Goal: Task Accomplishment & Management: Manage account settings

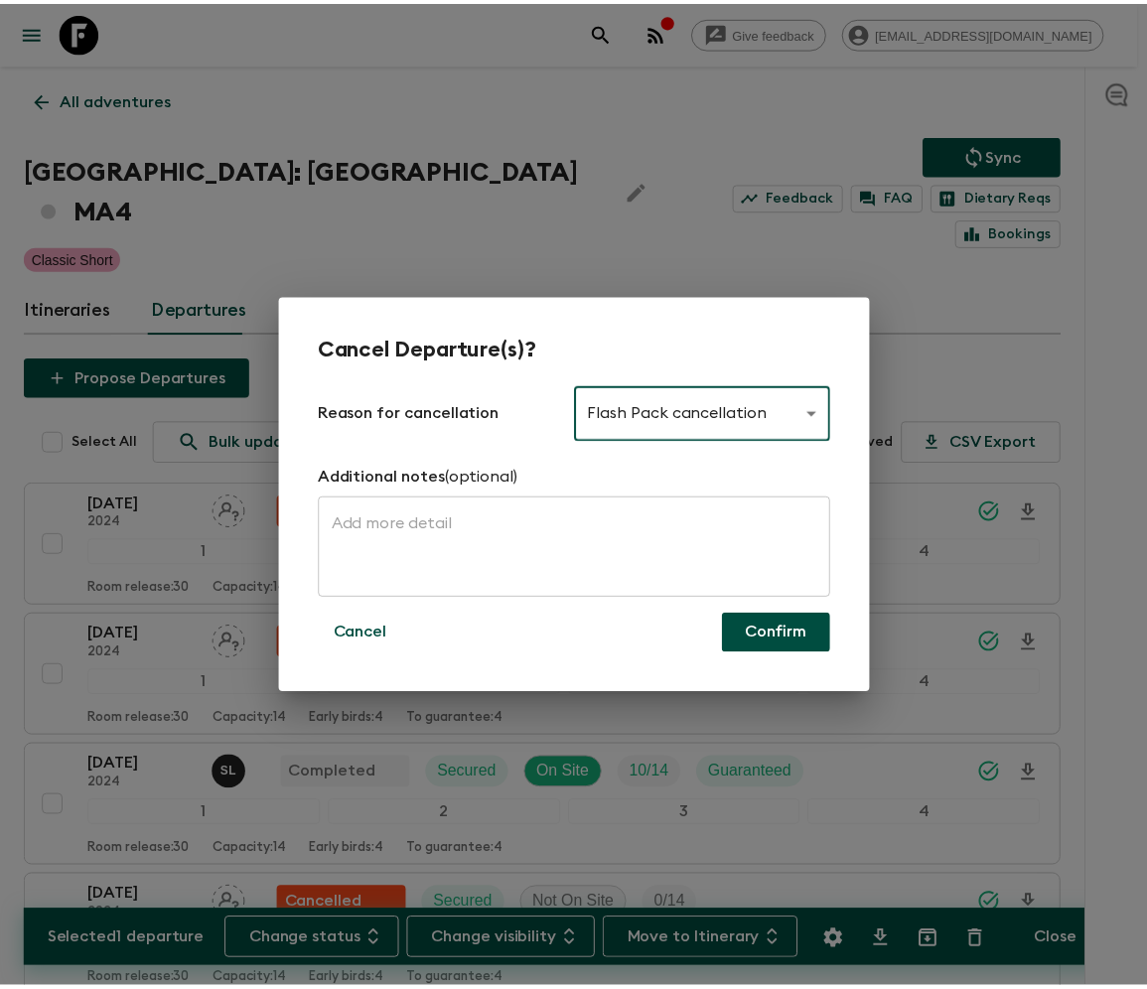
scroll to position [1784, 0]
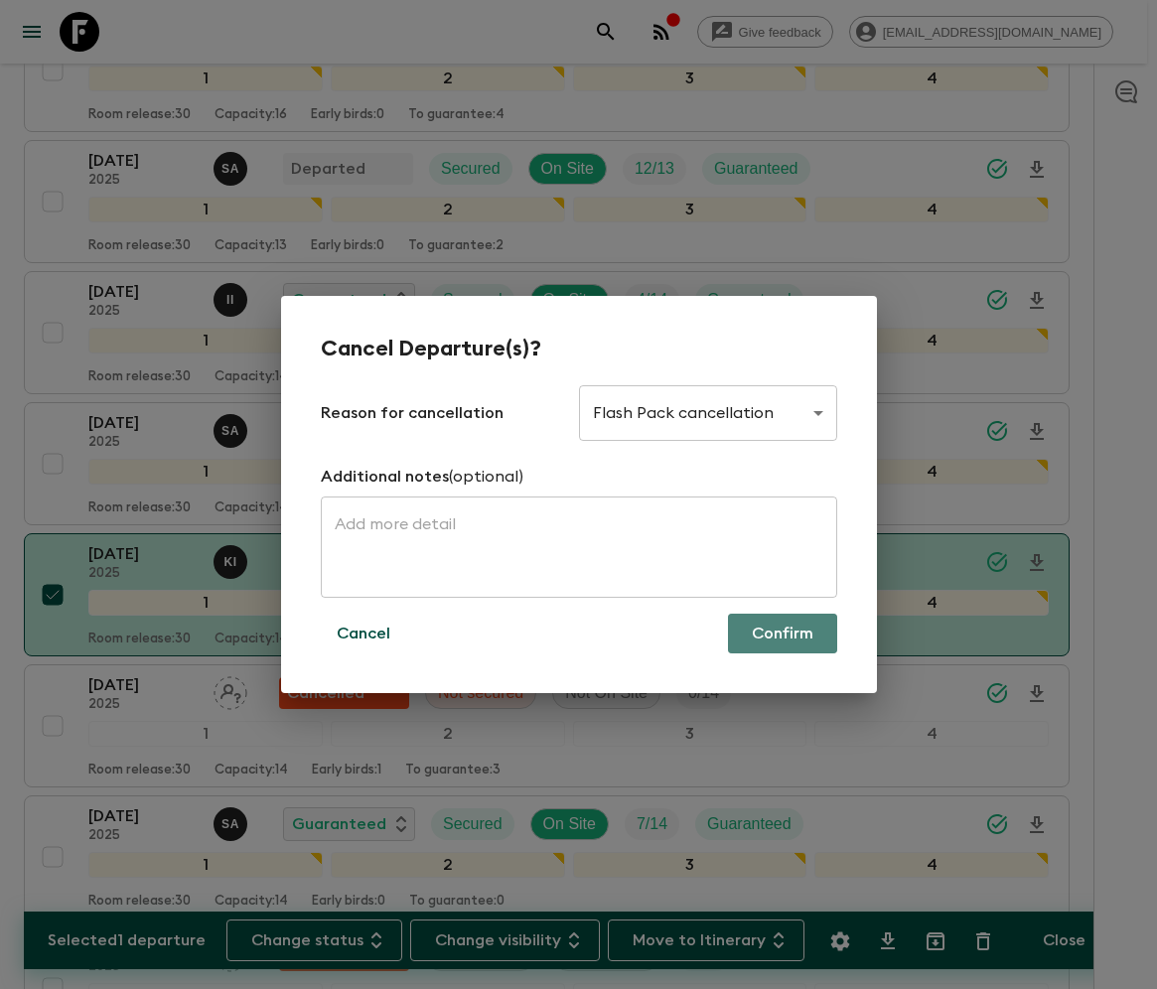
click at [782, 633] on button "Confirm" at bounding box center [782, 634] width 109 height 40
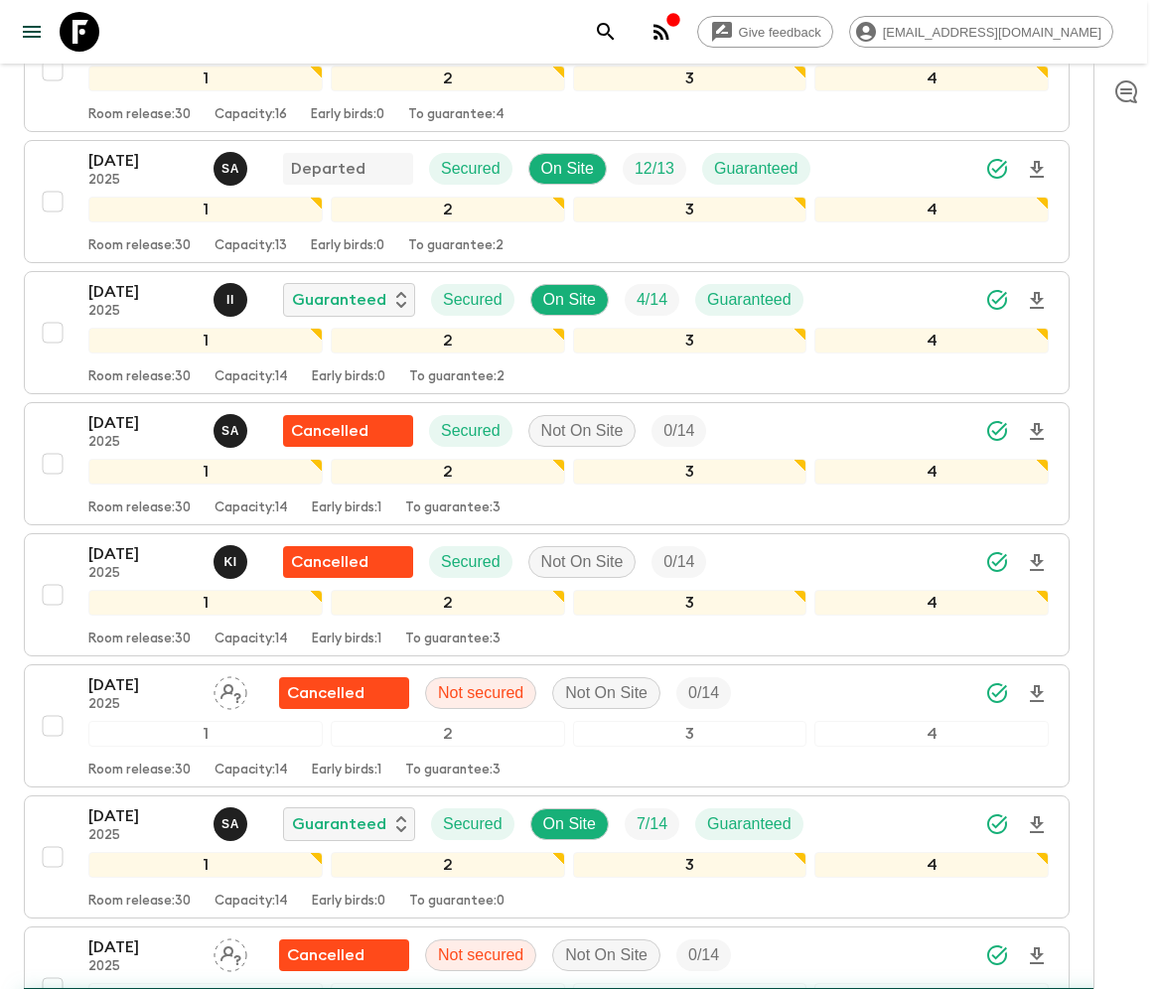
checkbox input "false"
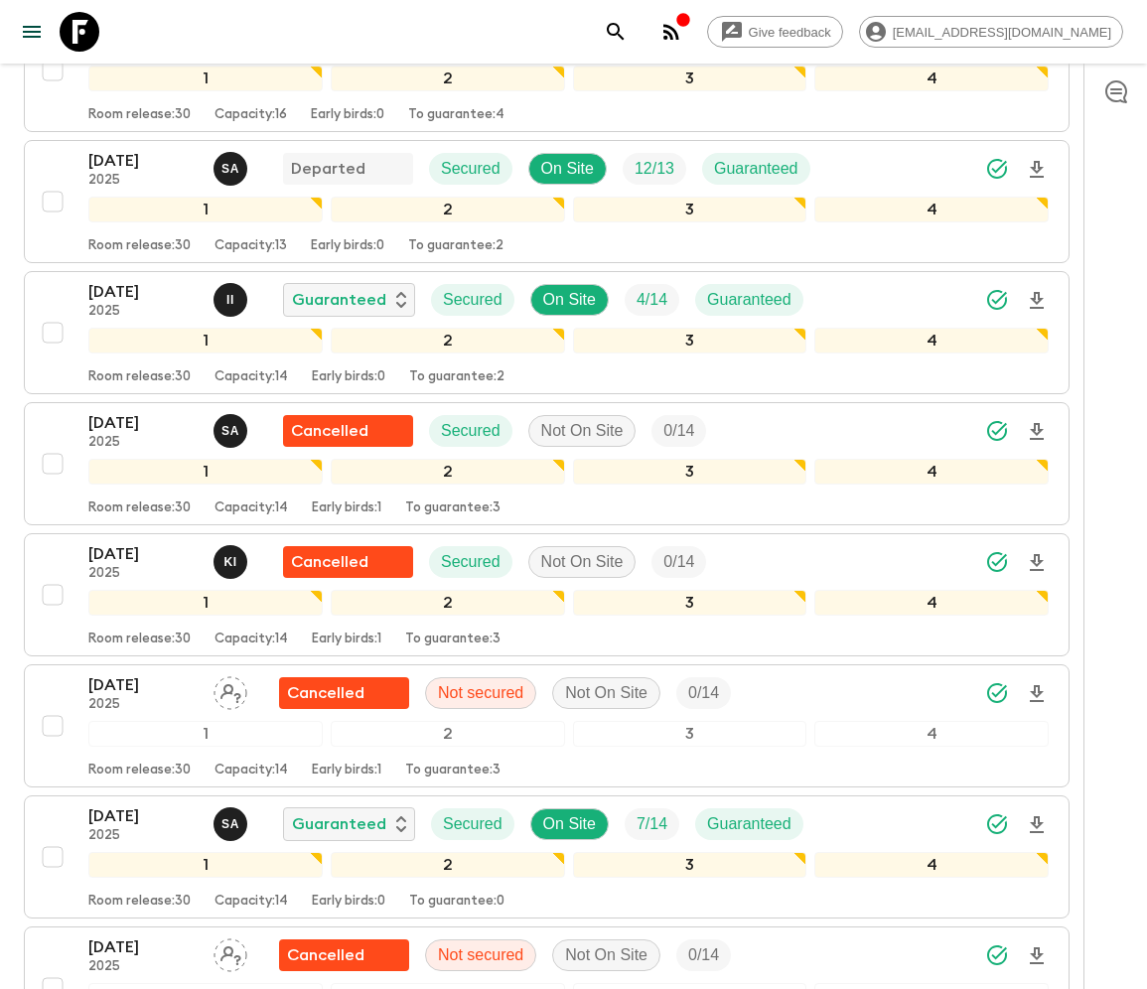
click at [78, 30] on icon at bounding box center [80, 32] width 40 height 40
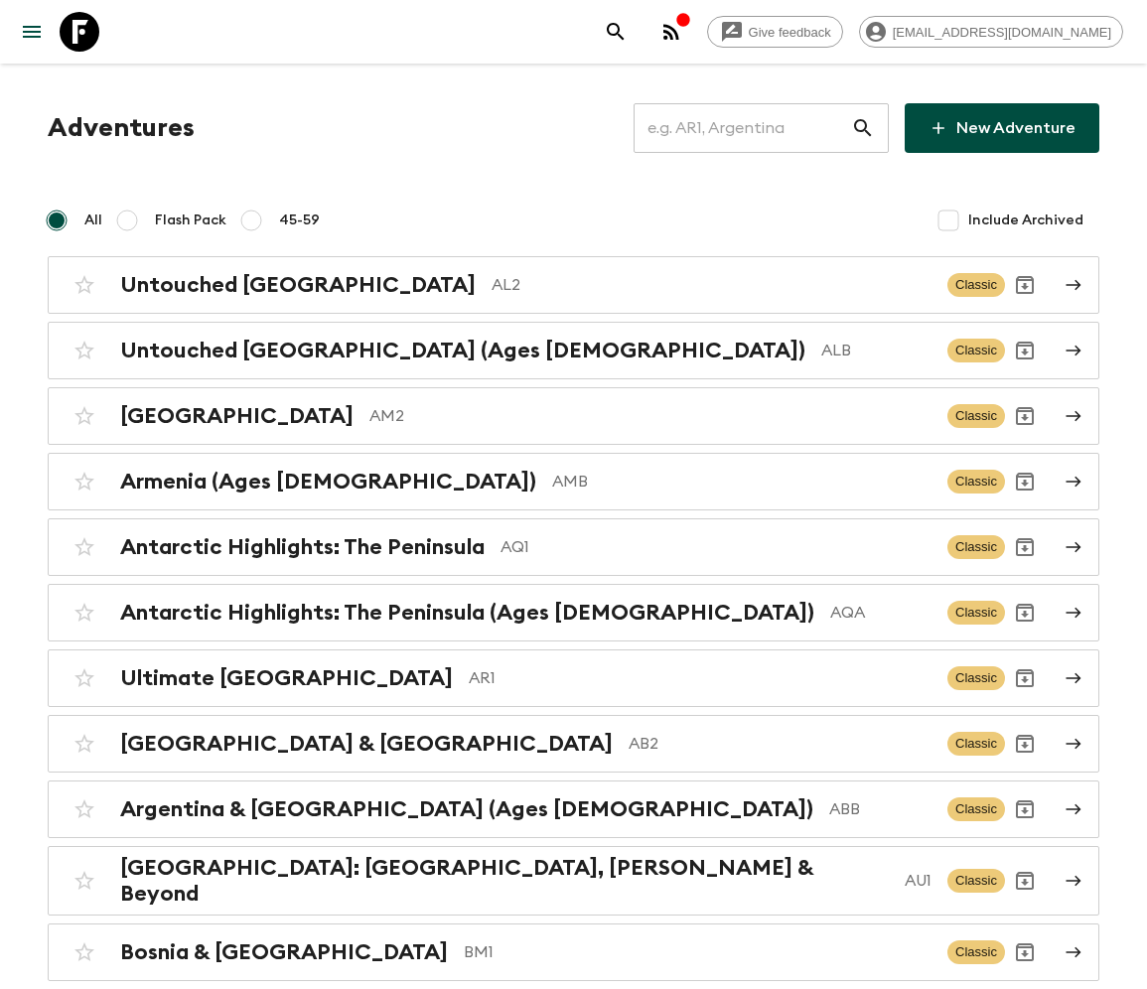
click at [757, 128] on input "text" at bounding box center [741, 128] width 217 height 56
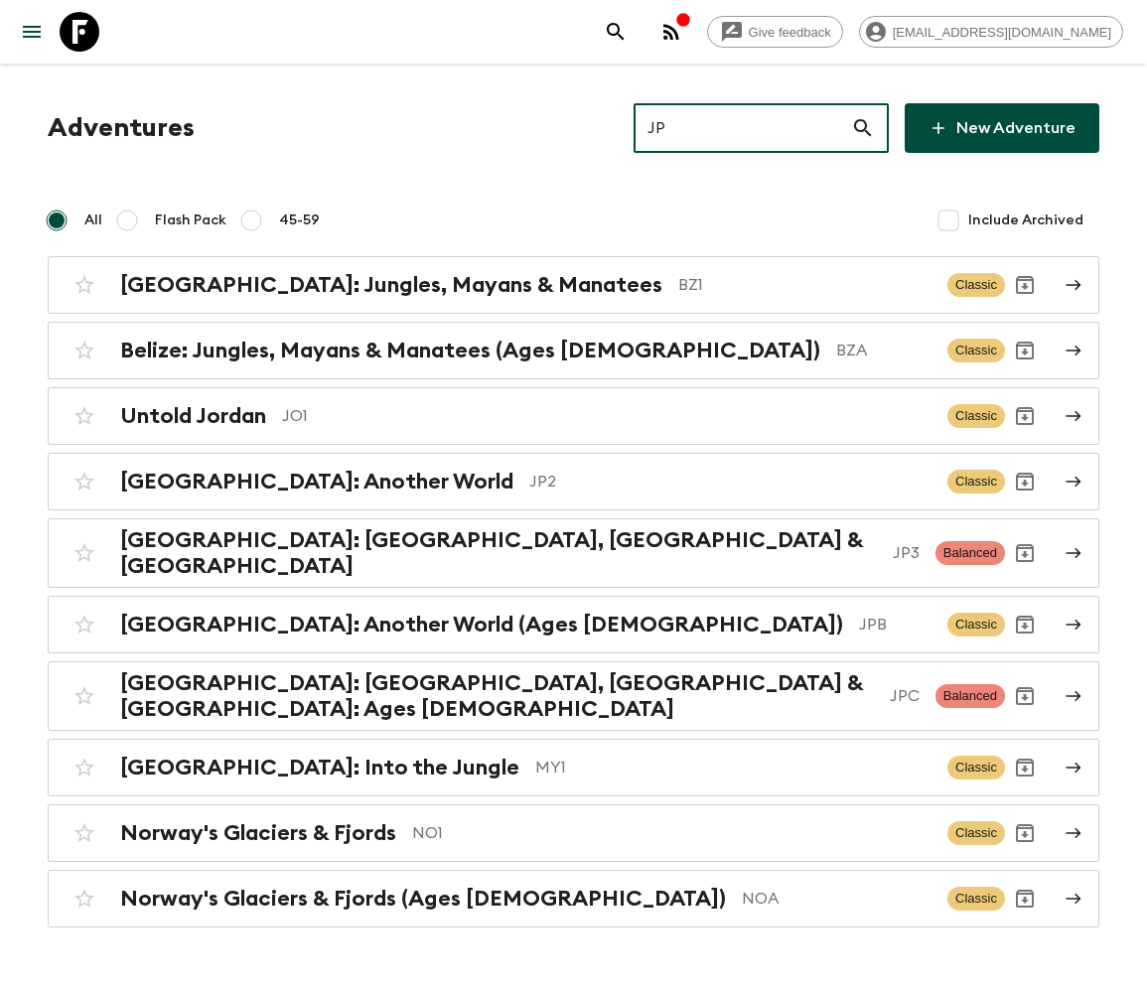
type input "JP3"
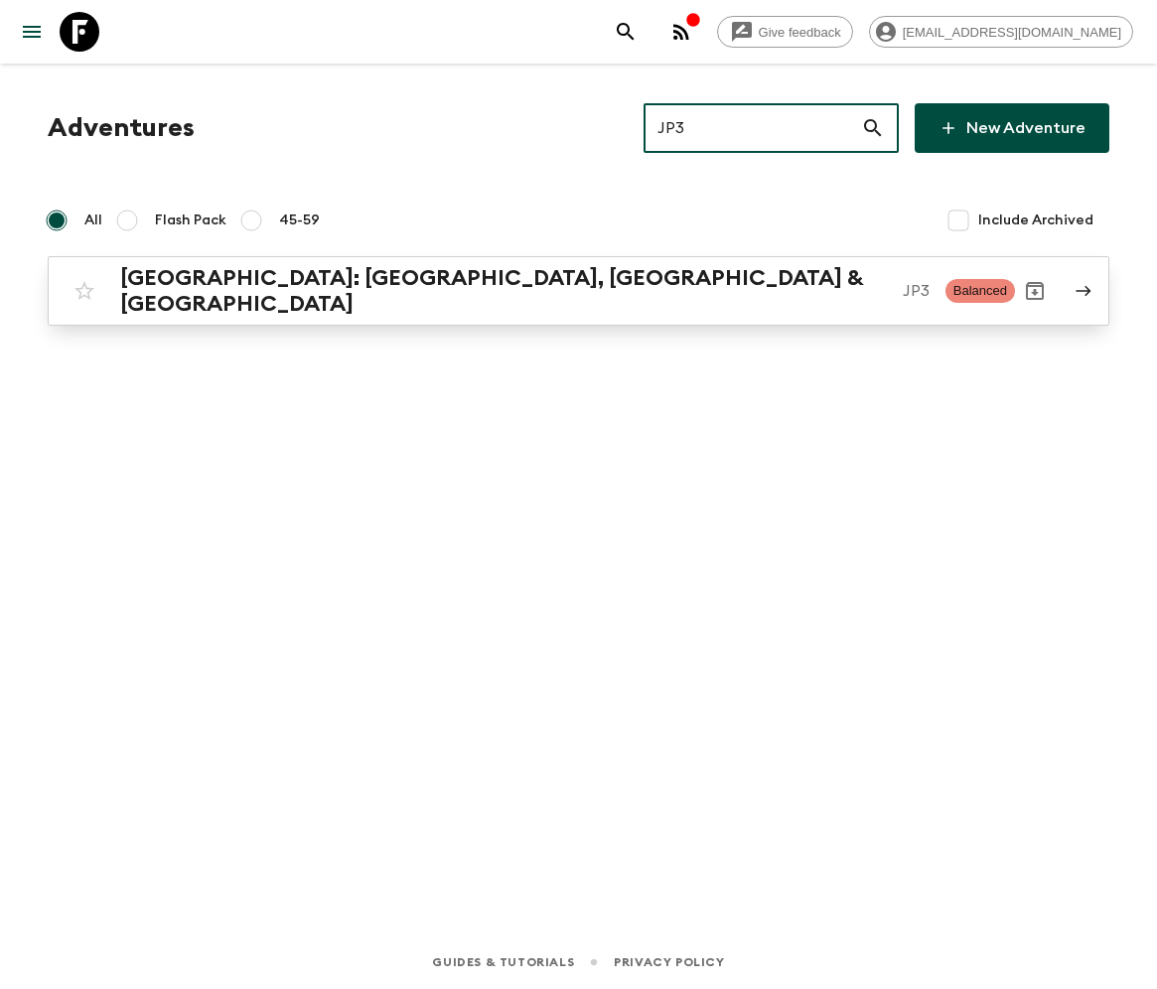
click at [289, 284] on h2 "Japan: Kyoto, Kanazawa & Tokyo" at bounding box center [503, 291] width 766 height 52
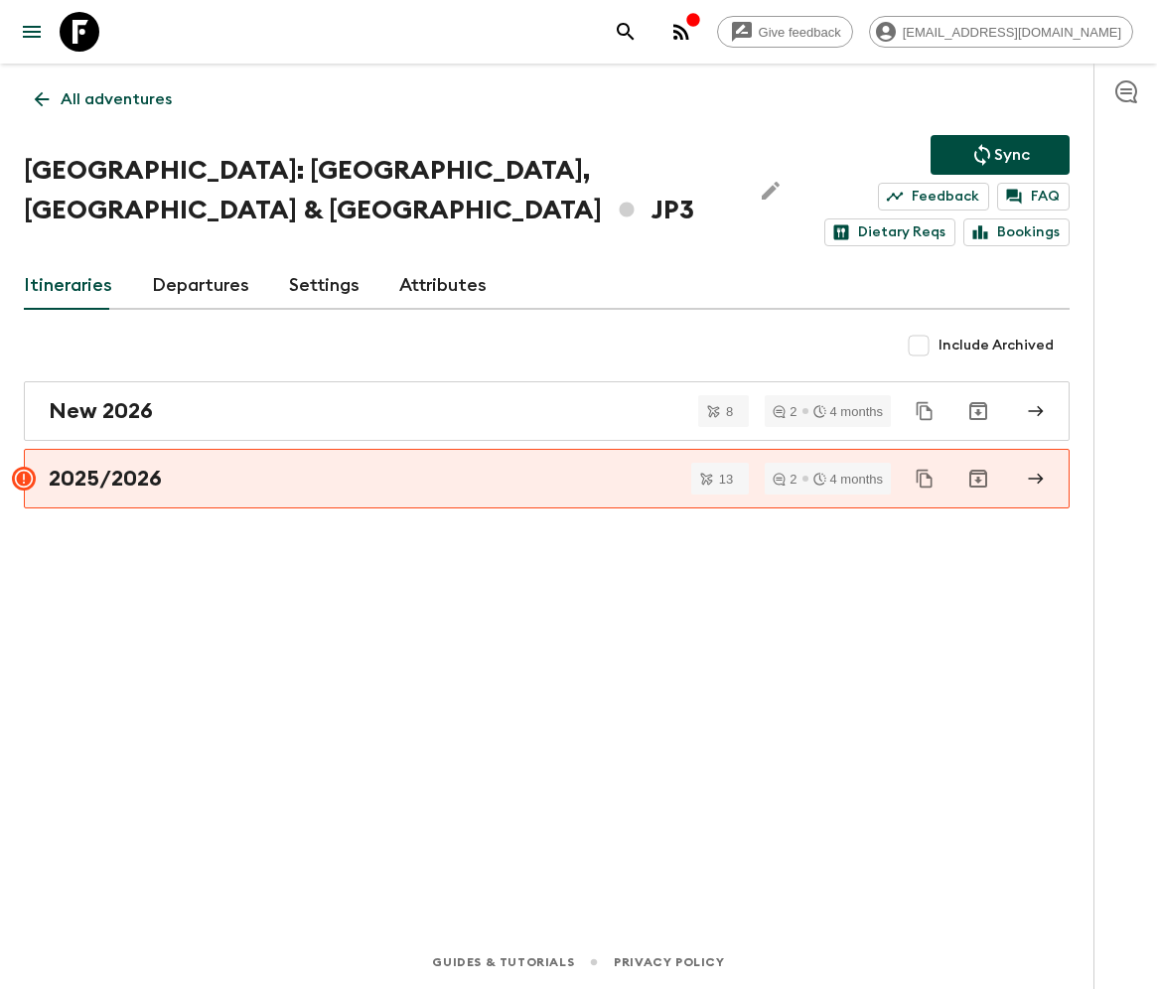
click at [195, 262] on link "Departures" at bounding box center [200, 286] width 97 height 48
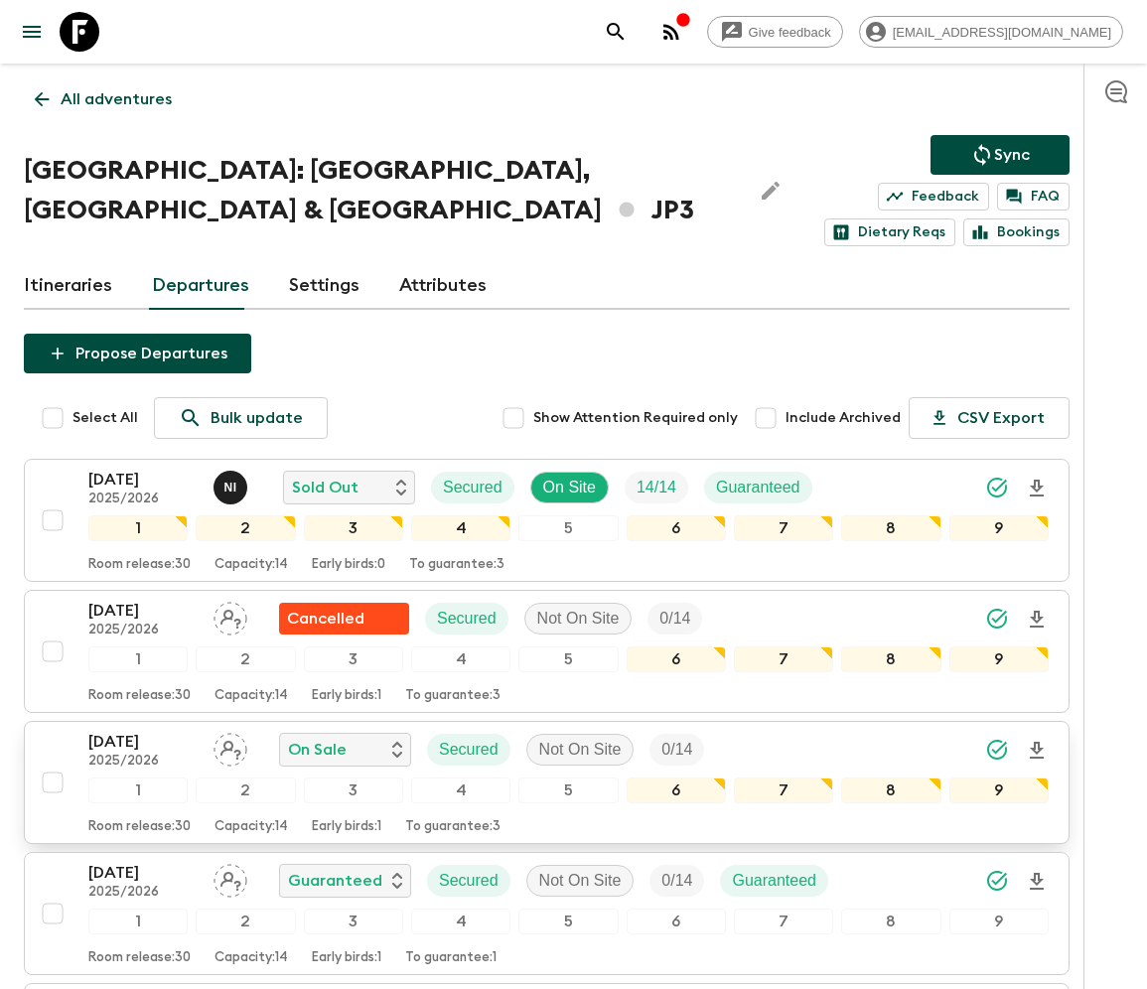
click at [50, 762] on input "checkbox" at bounding box center [53, 782] width 40 height 40
checkbox input "true"
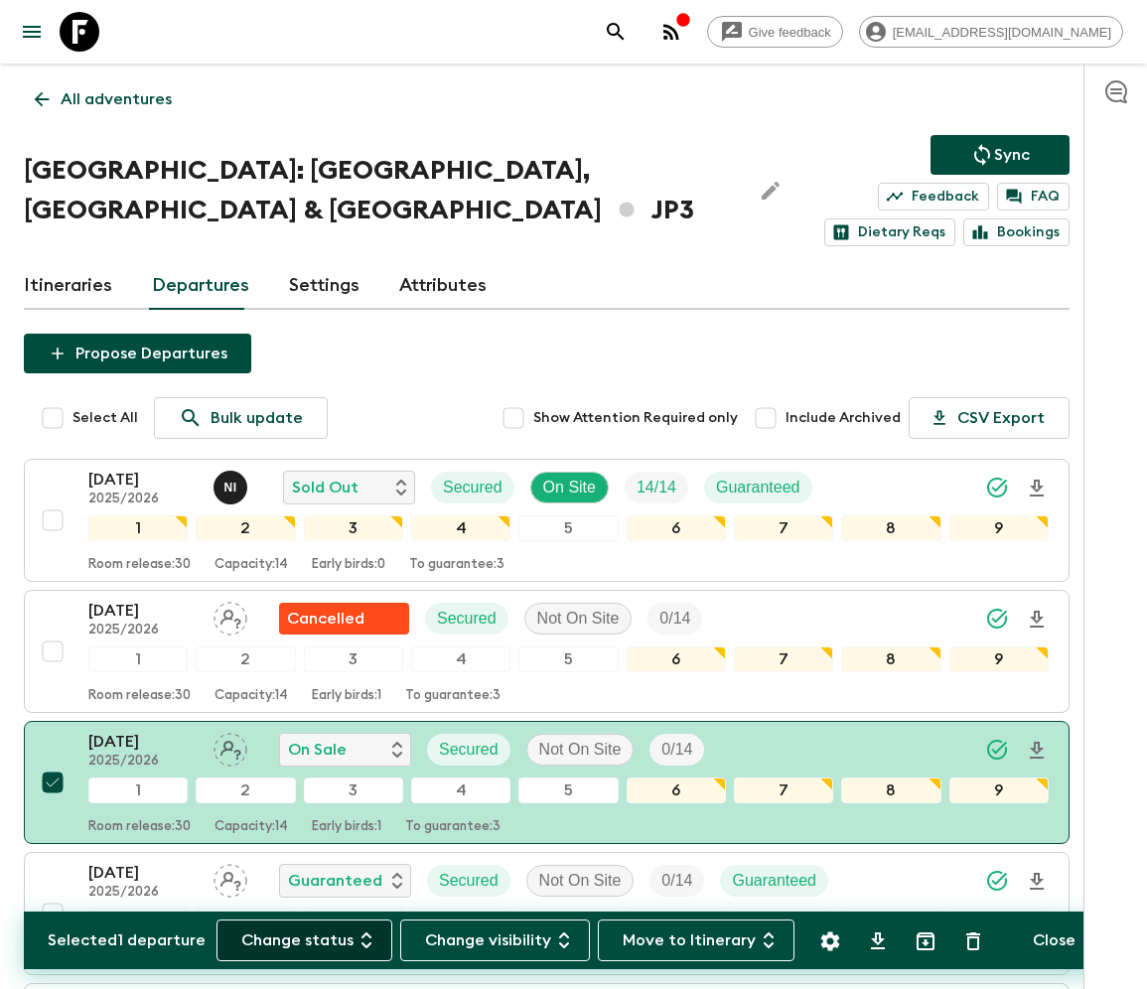
click at [316, 939] on button "Change status" at bounding box center [304, 940] width 176 height 42
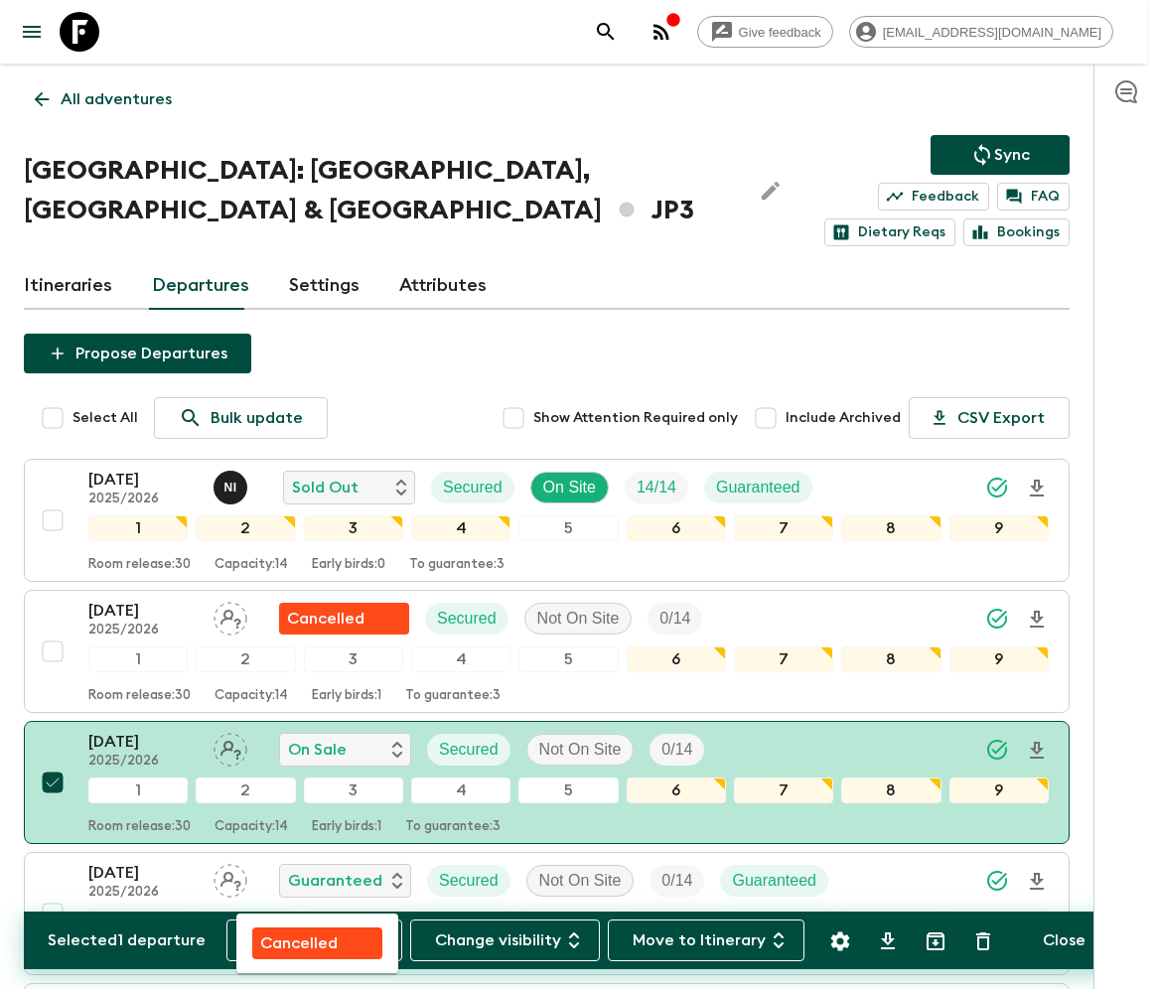
click at [317, 939] on p "Cancelled" at bounding box center [298, 943] width 77 height 24
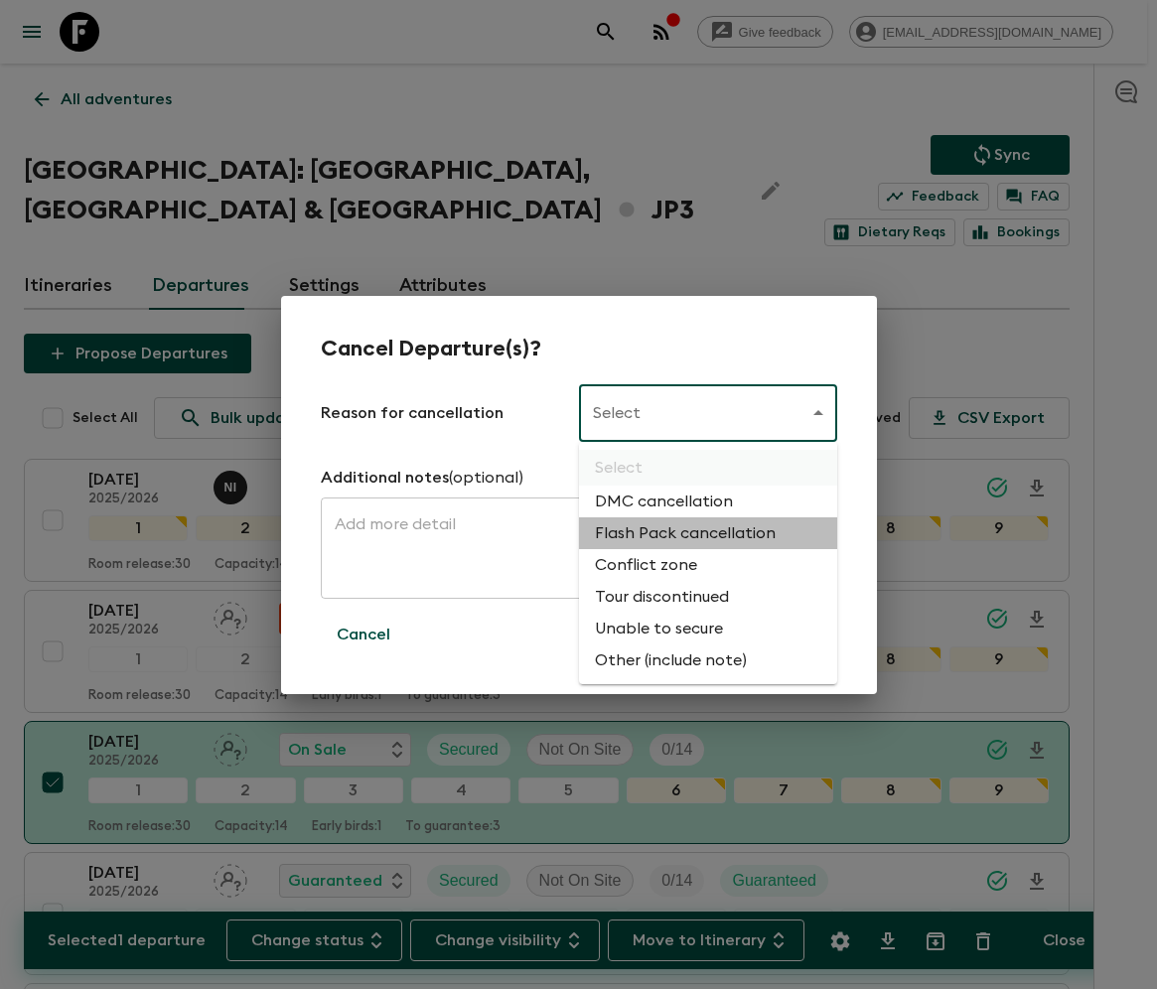
click at [681, 534] on li "Flash Pack cancellation" at bounding box center [708, 533] width 258 height 32
type input "FLASHPACK_CANCELLATION"
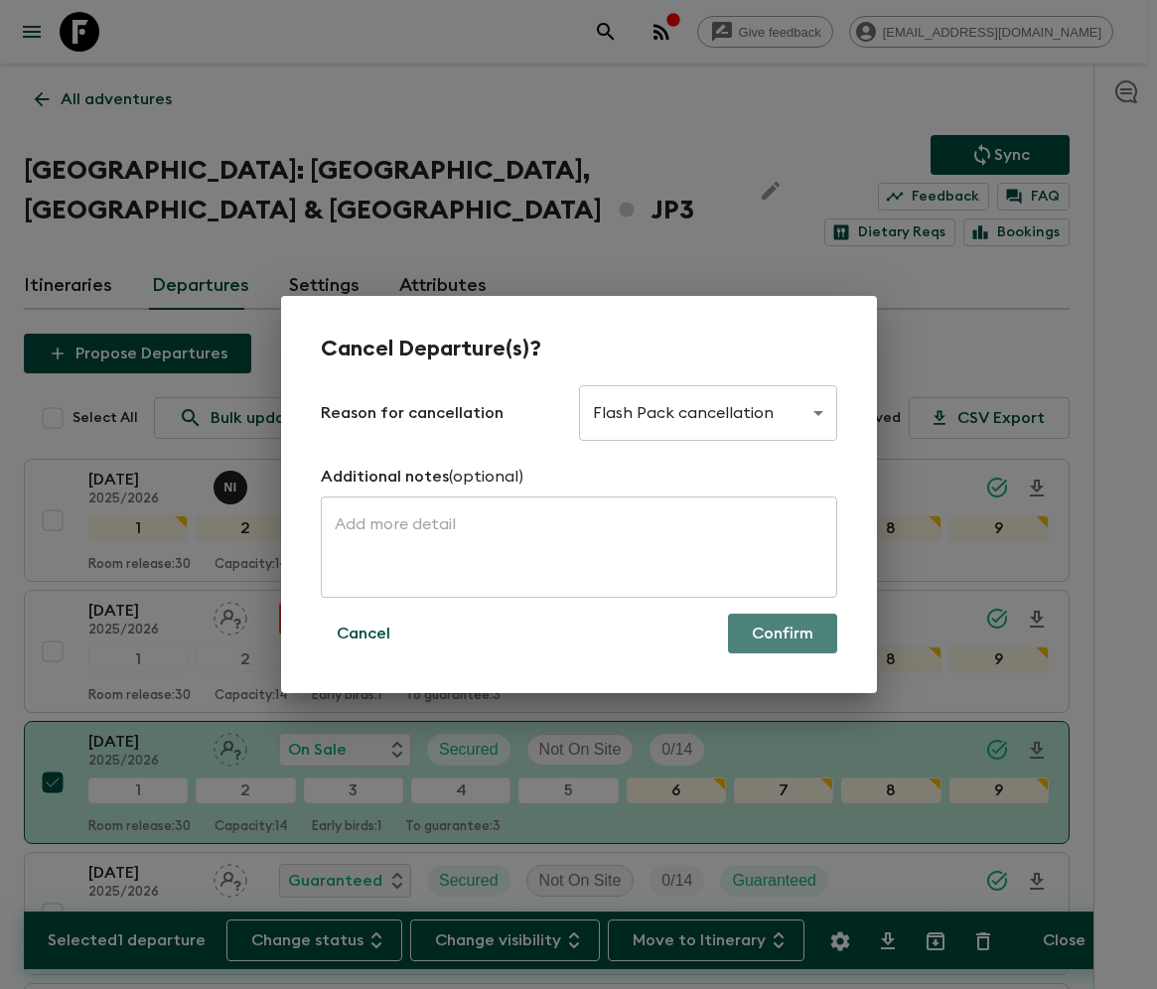
click at [782, 633] on button "Confirm" at bounding box center [782, 634] width 109 height 40
checkbox input "false"
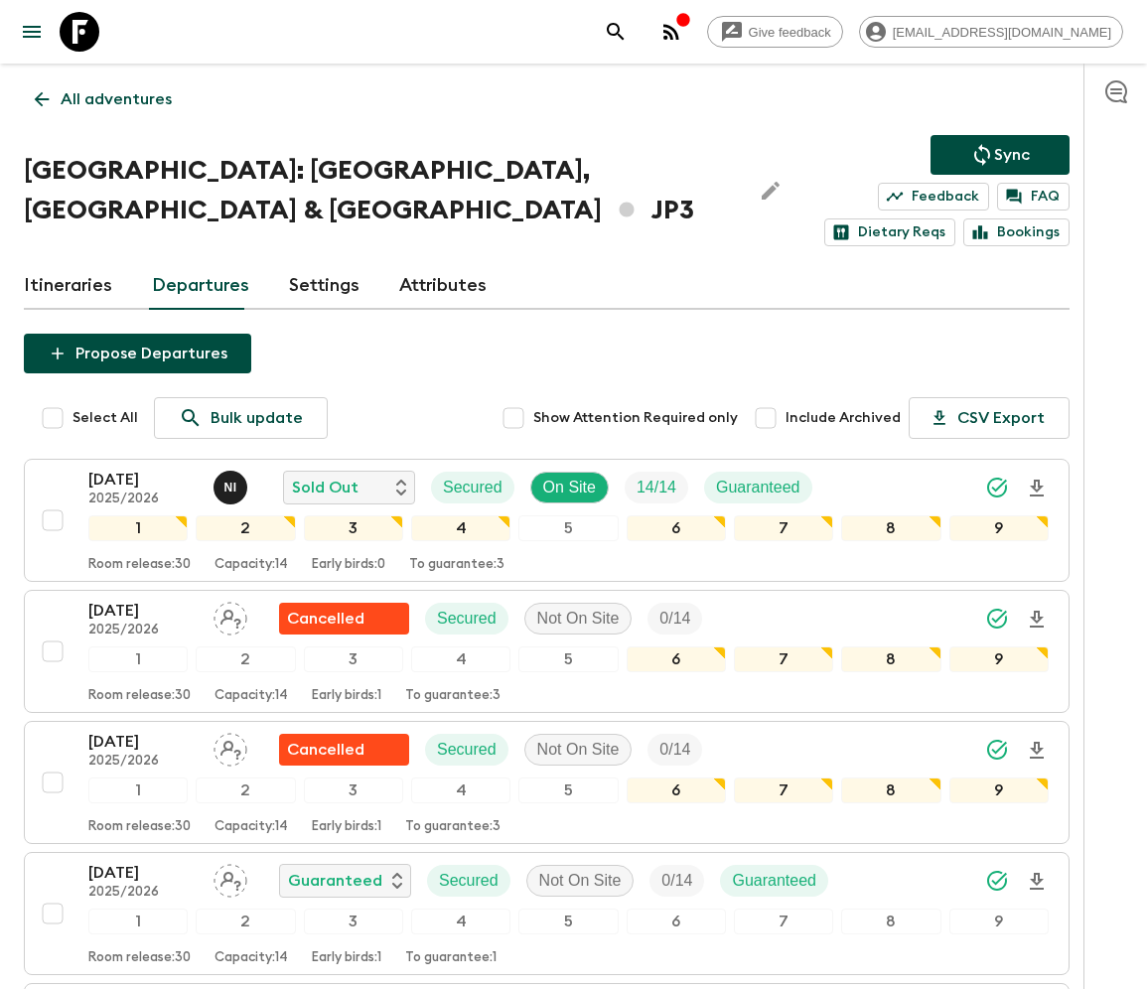
click at [114, 99] on p "All adventures" at bounding box center [116, 99] width 111 height 24
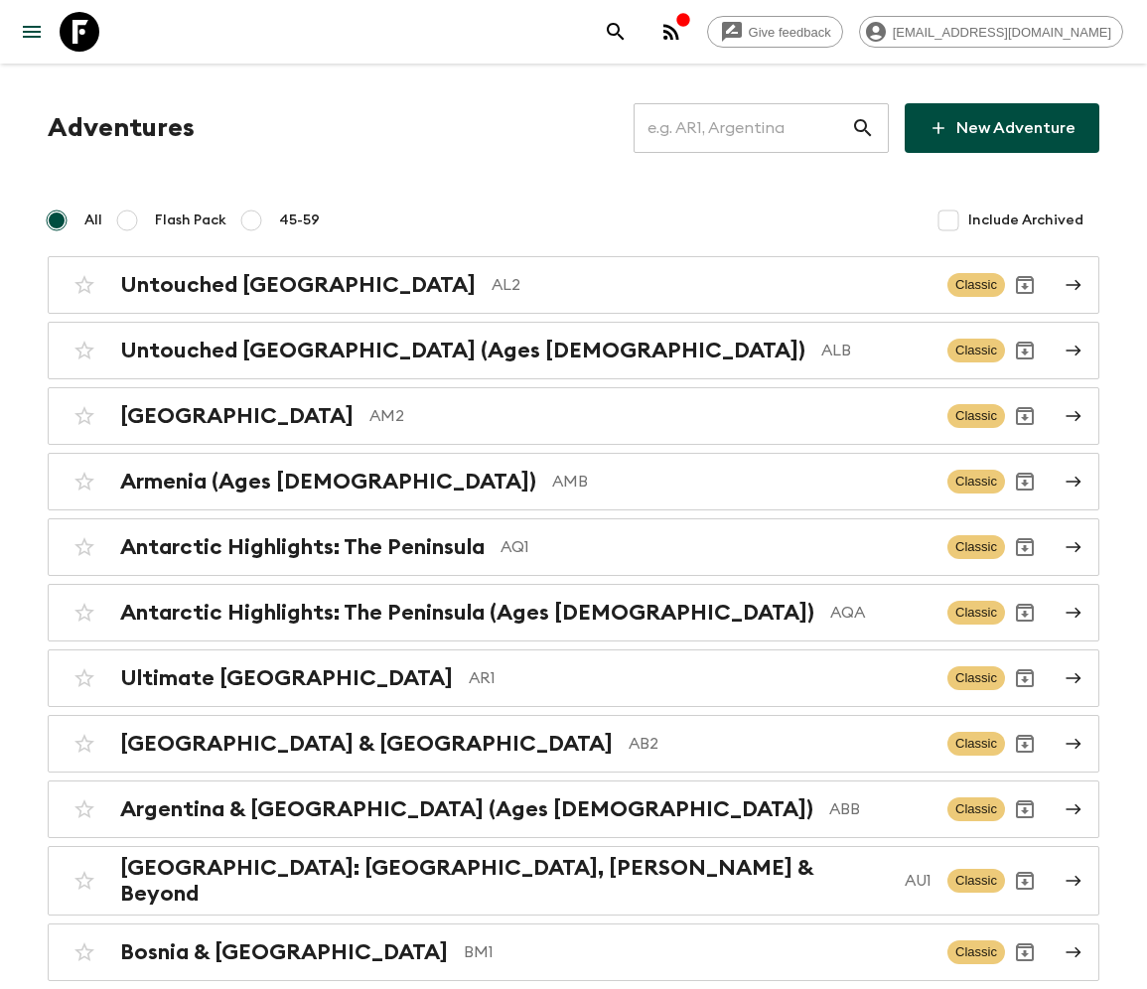
click at [757, 128] on input "text" at bounding box center [741, 128] width 217 height 56
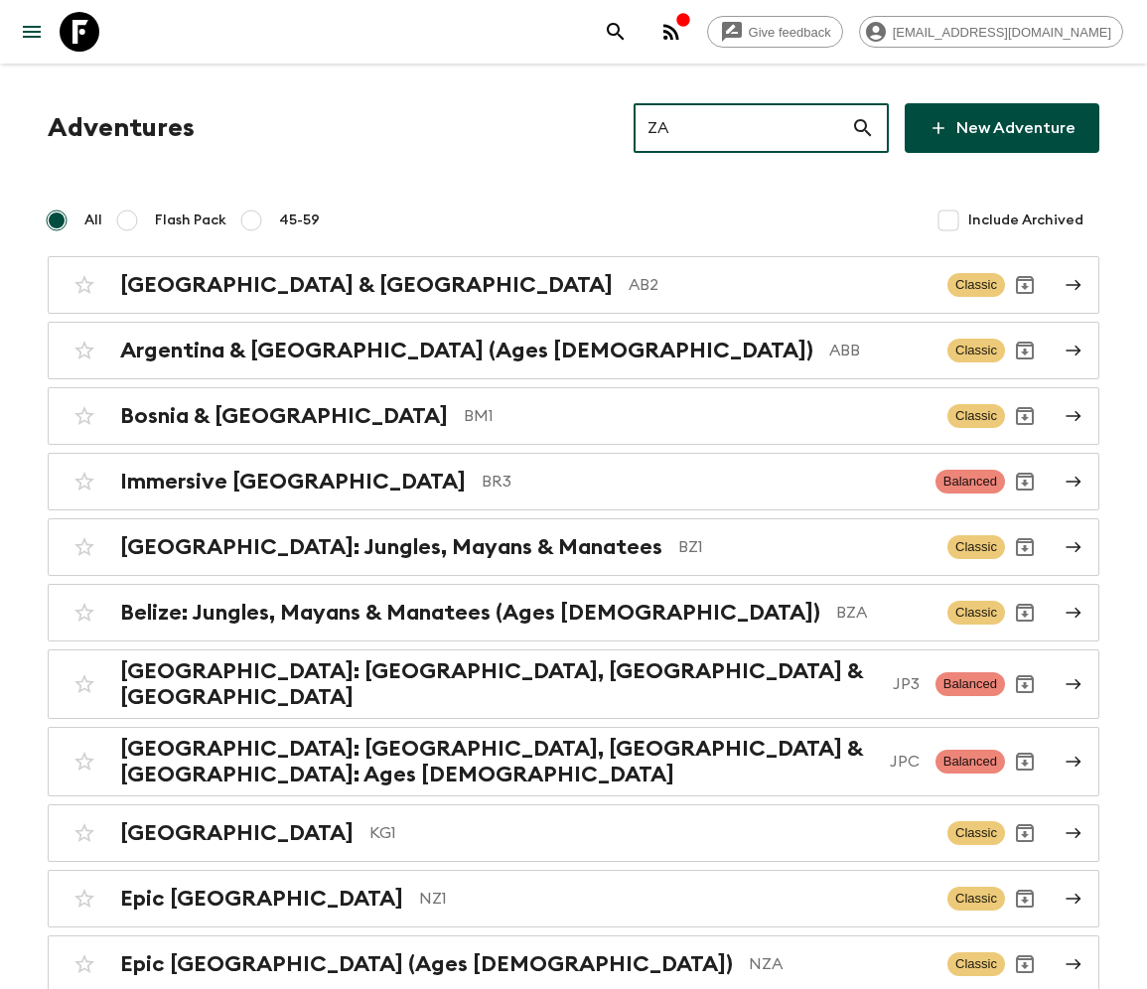
type input "ZA1"
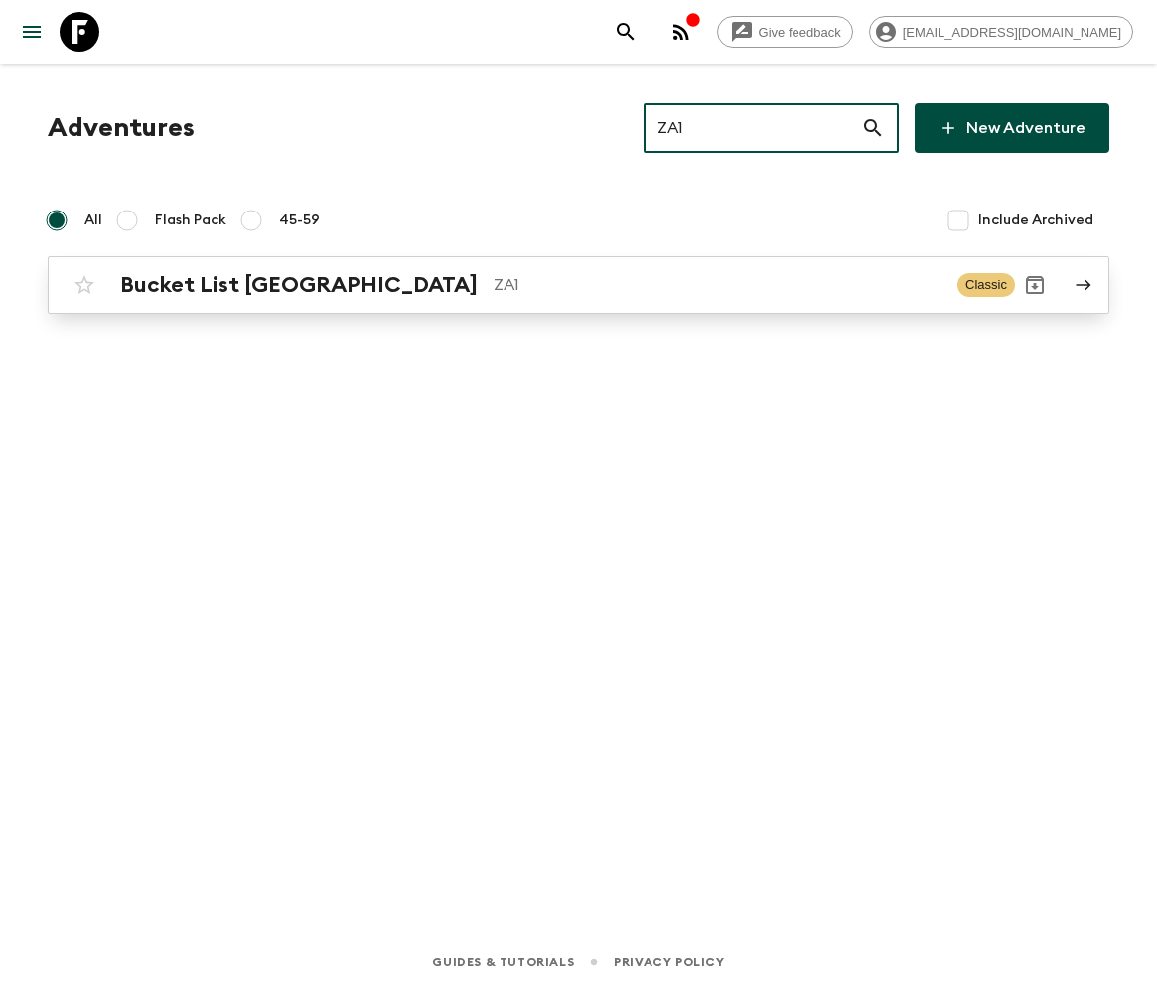
click at [244, 284] on h2 "Bucket List South Africa" at bounding box center [298, 285] width 357 height 26
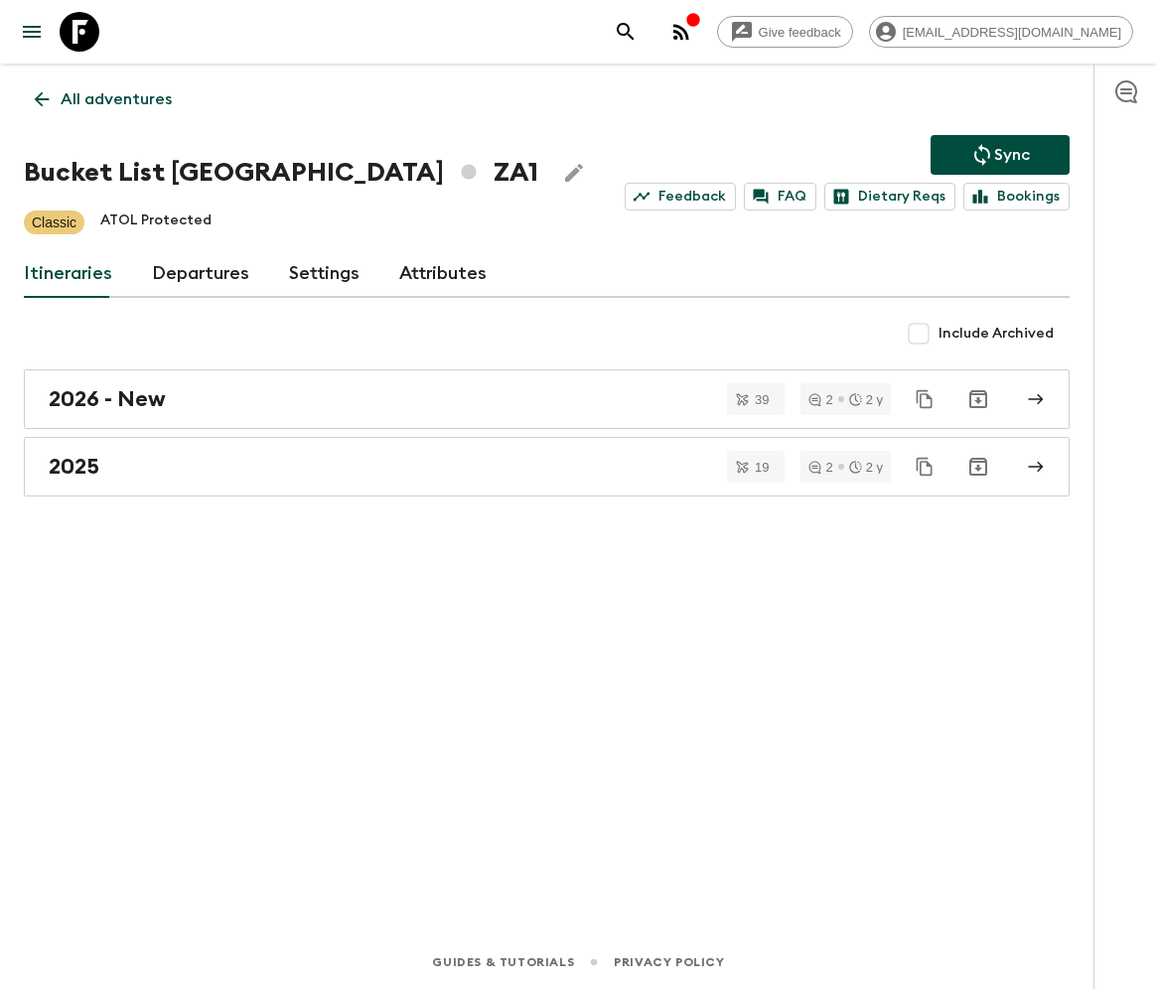
click at [197, 272] on link "Departures" at bounding box center [200, 274] width 97 height 48
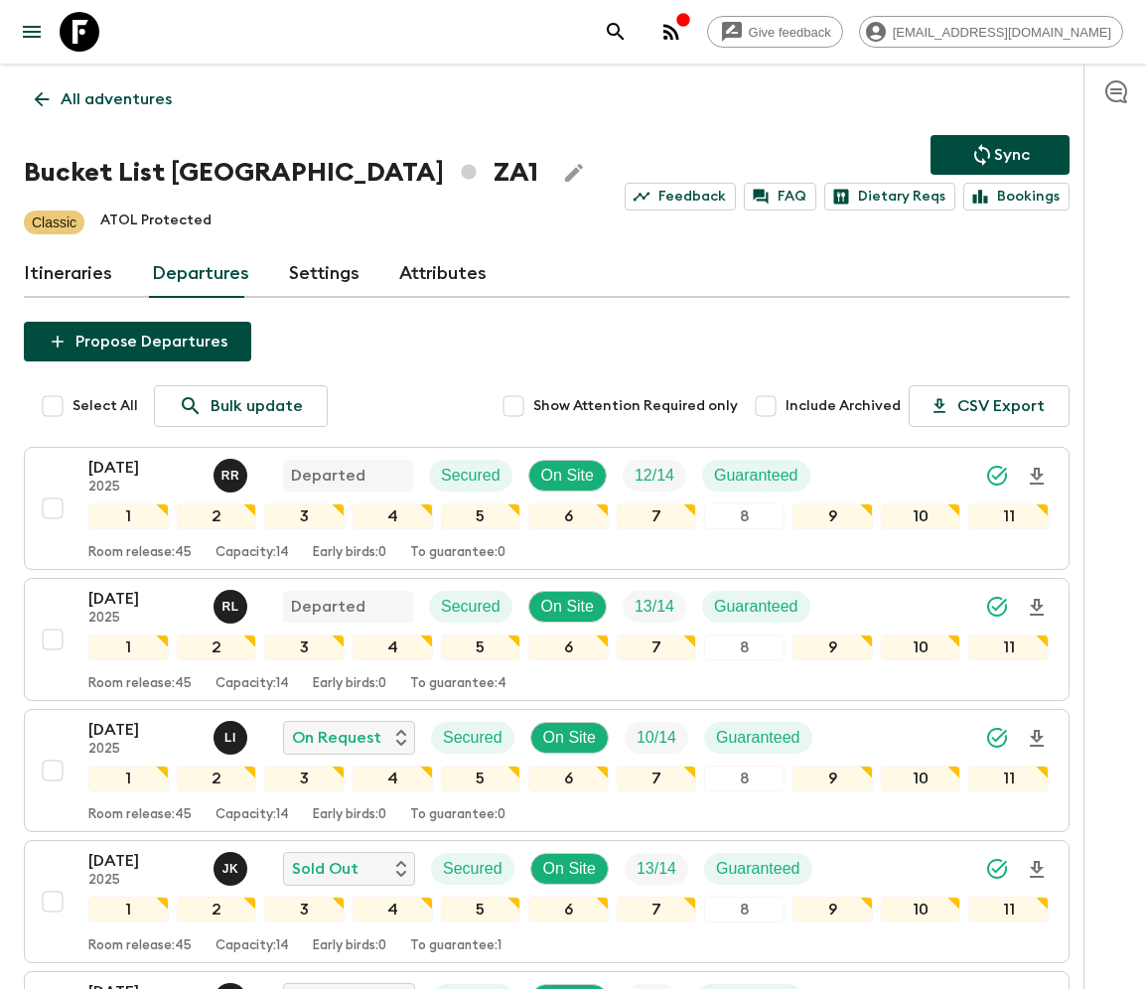
scroll to position [1525, 0]
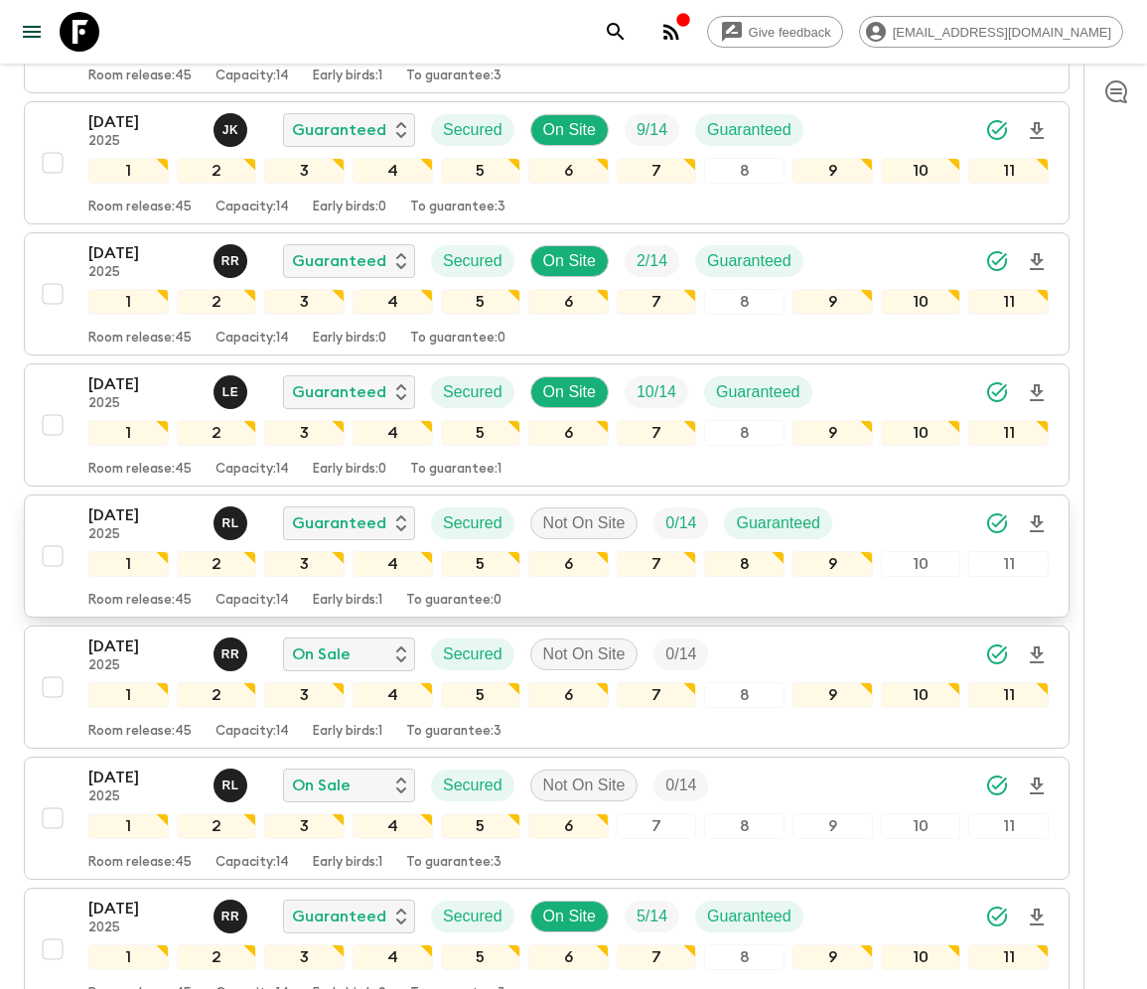
click at [51, 503] on div "30 Nov 2025 2025 R L Guaranteed Secured Not On Site 0 / 14 Guaranteed 1 2 3 4 5…" at bounding box center [541, 555] width 1016 height 105
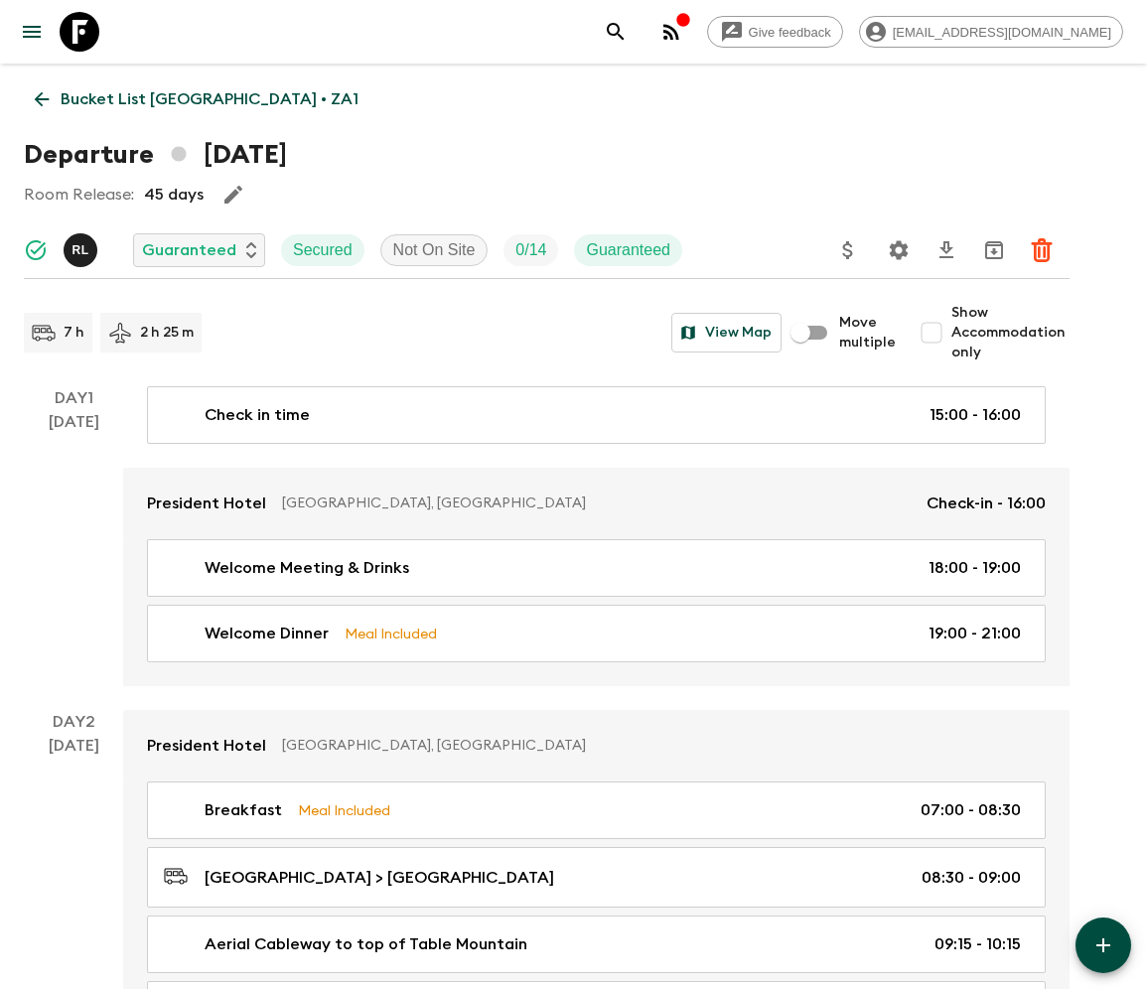
click at [157, 98] on p "Bucket List South Africa • ZA1" at bounding box center [210, 99] width 298 height 24
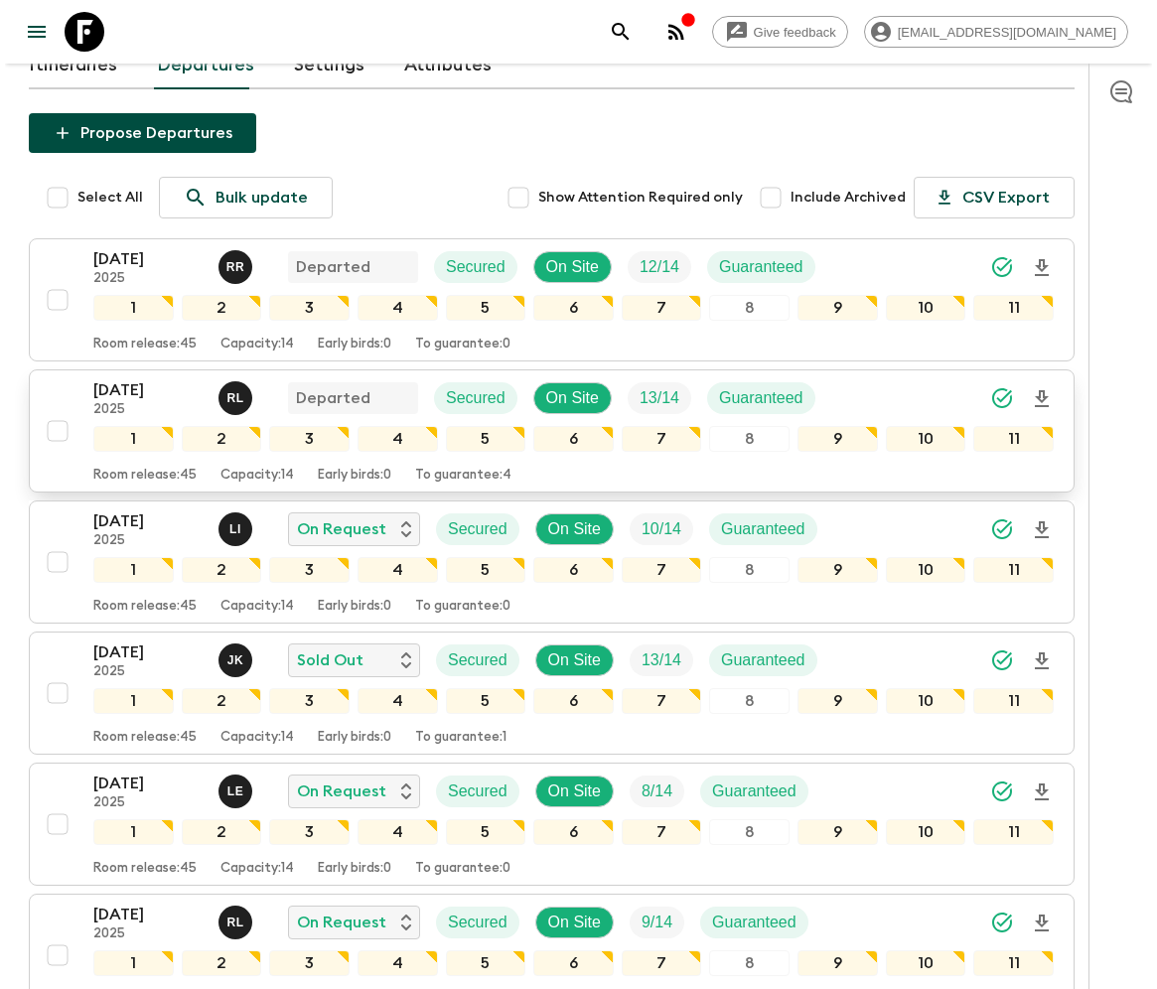
scroll to position [357, 0]
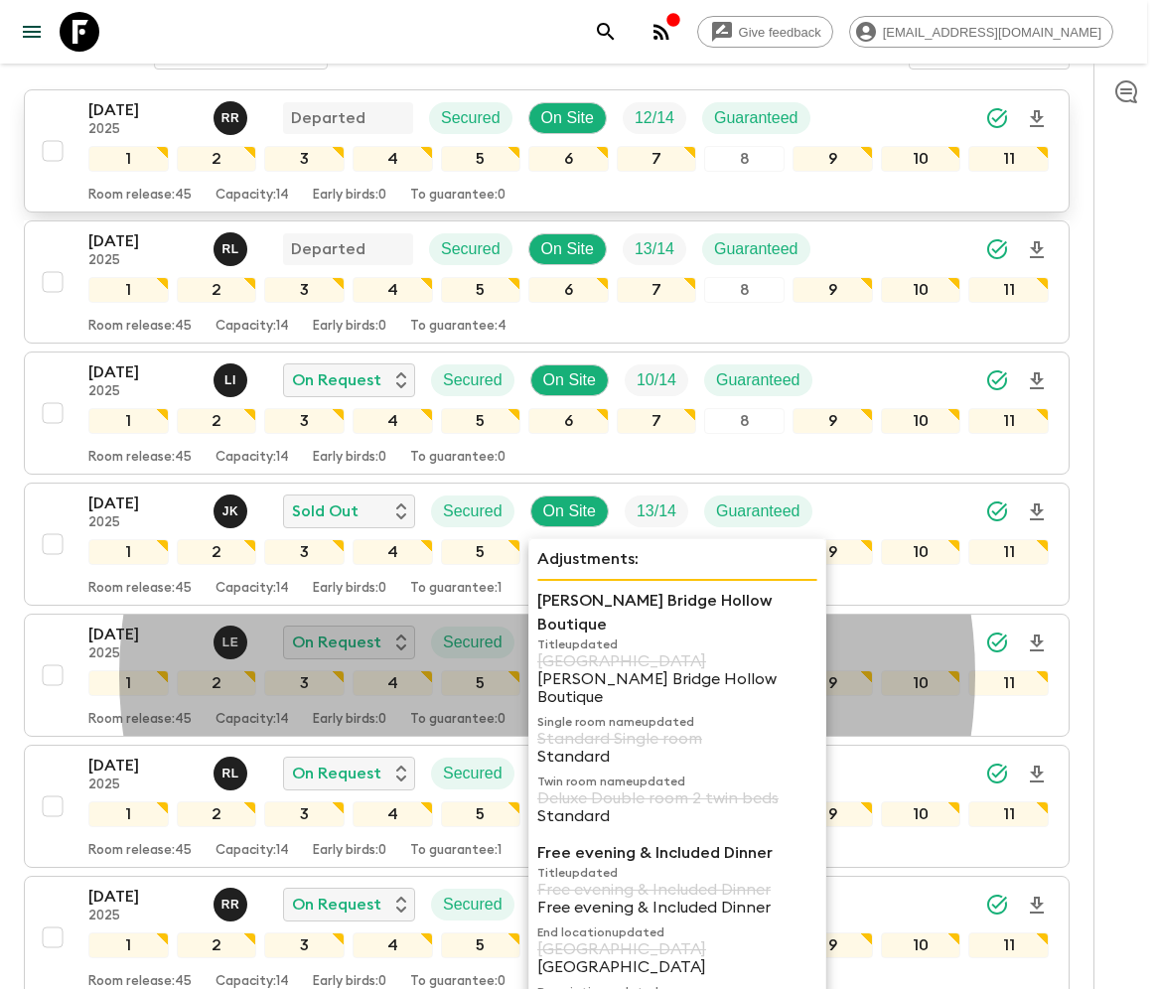
click at [283, 188] on p "Capacity: 14" at bounding box center [251, 196] width 73 height 16
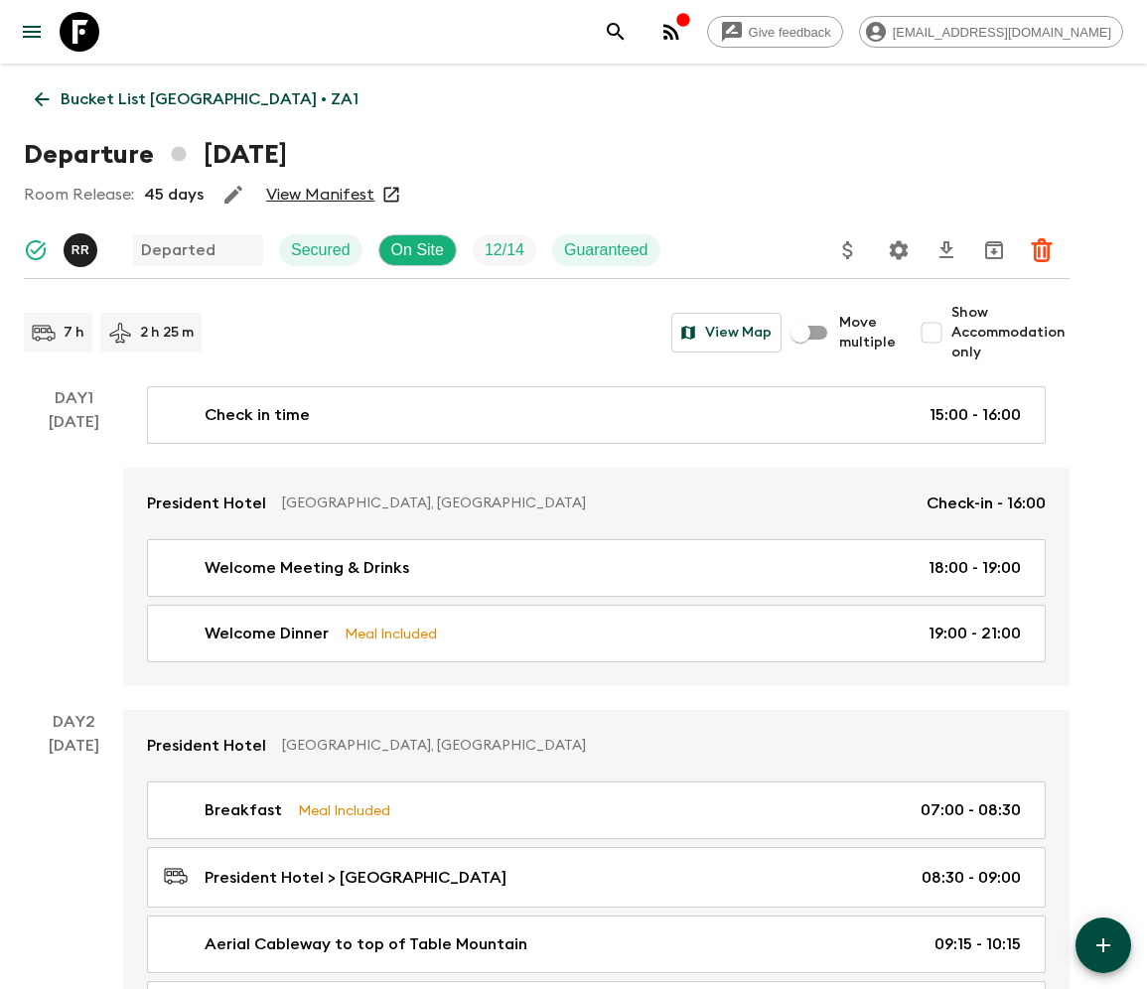
click at [157, 98] on p "Bucket List South Africa • ZA1" at bounding box center [210, 99] width 298 height 24
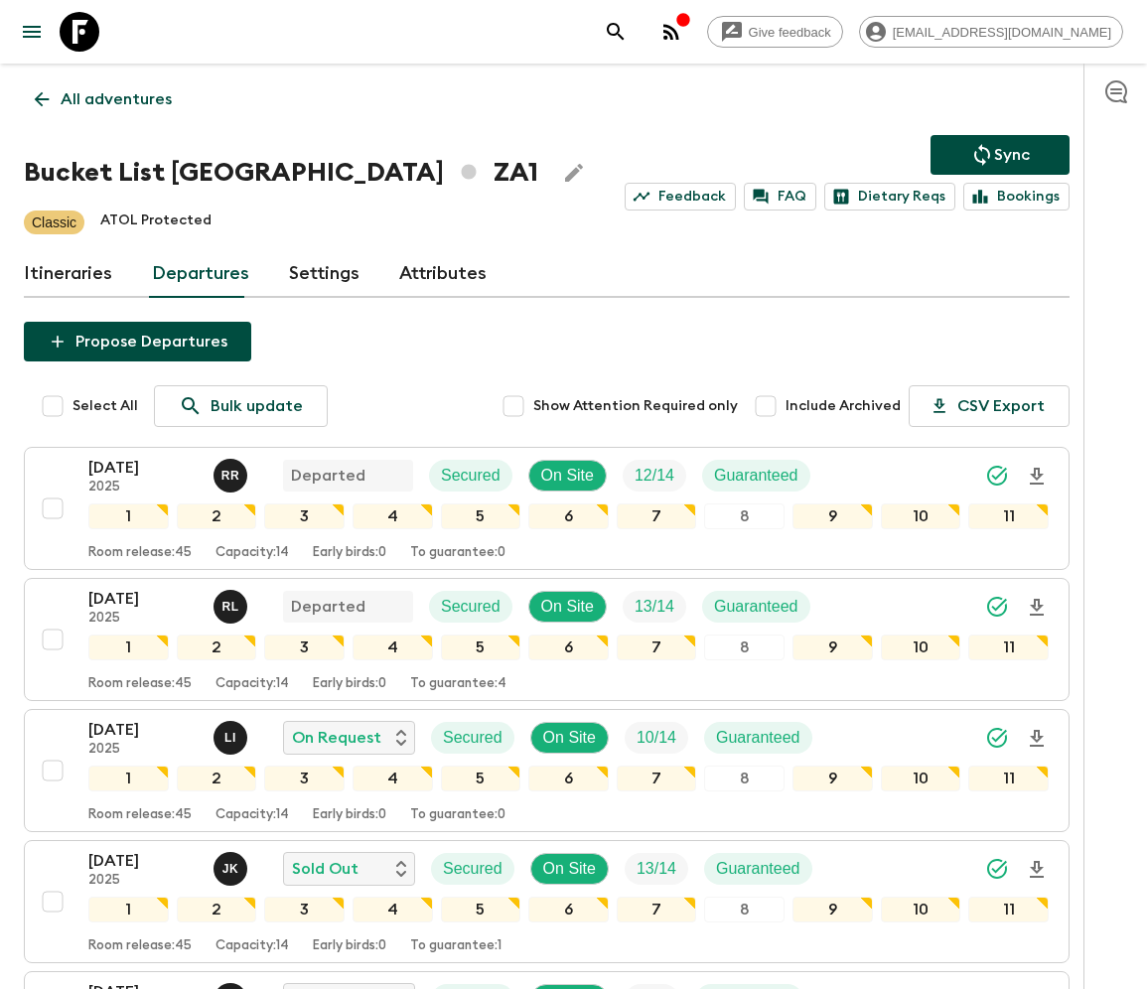
scroll to position [1525, 0]
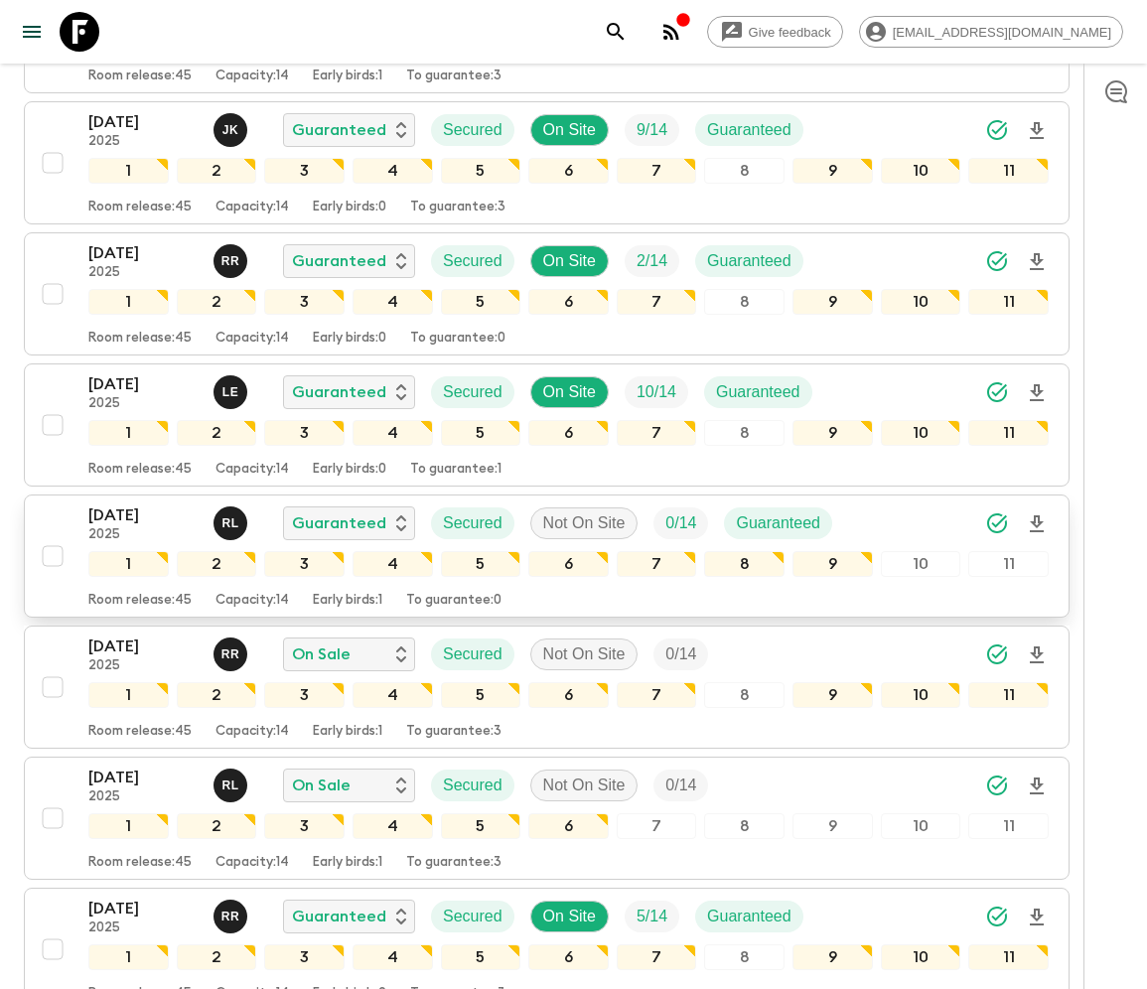
click at [51, 503] on div "30 Nov 2025 2025 R L Guaranteed Secured Not On Site 0 / 14 Guaranteed 1 2 3 4 5…" at bounding box center [541, 555] width 1016 height 105
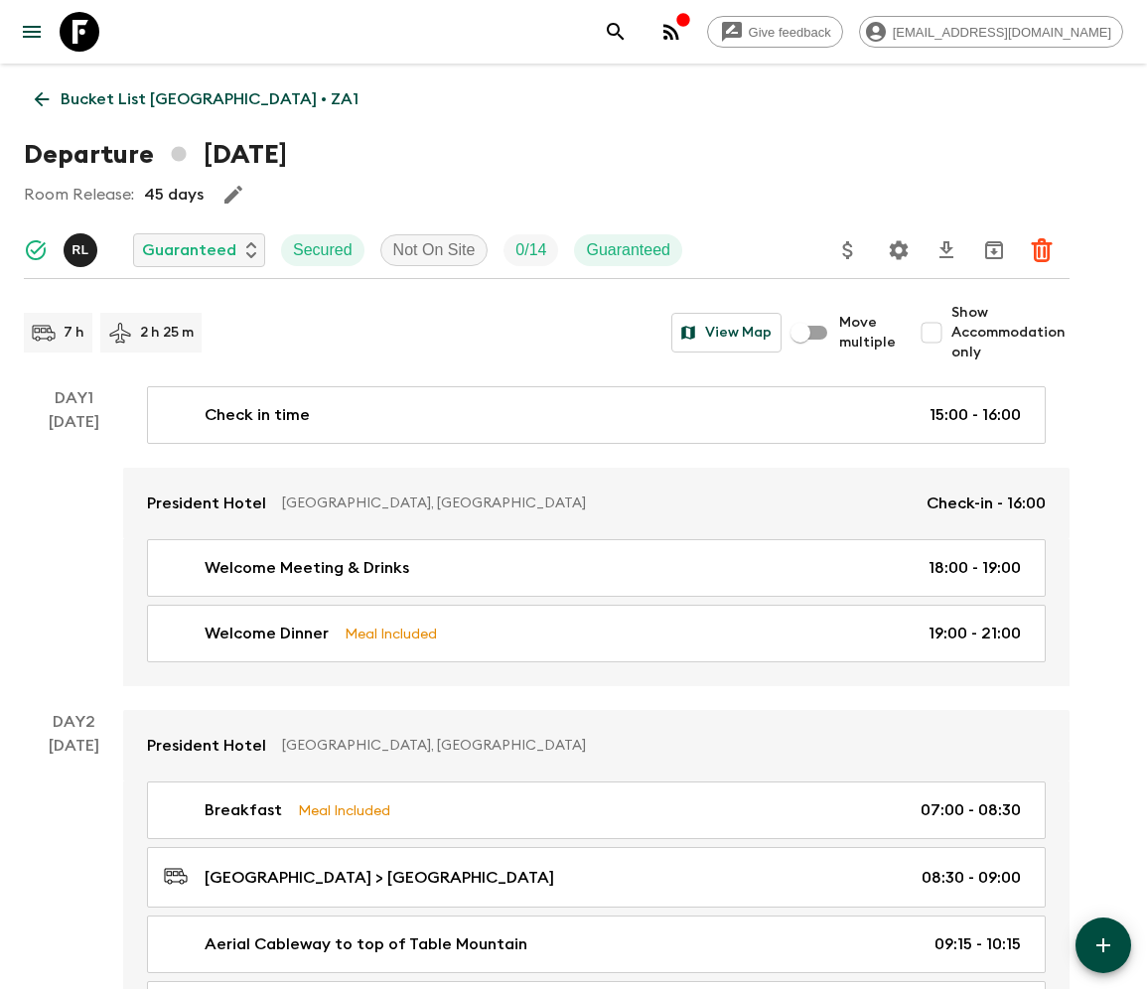
click at [43, 98] on icon at bounding box center [42, 99] width 22 height 22
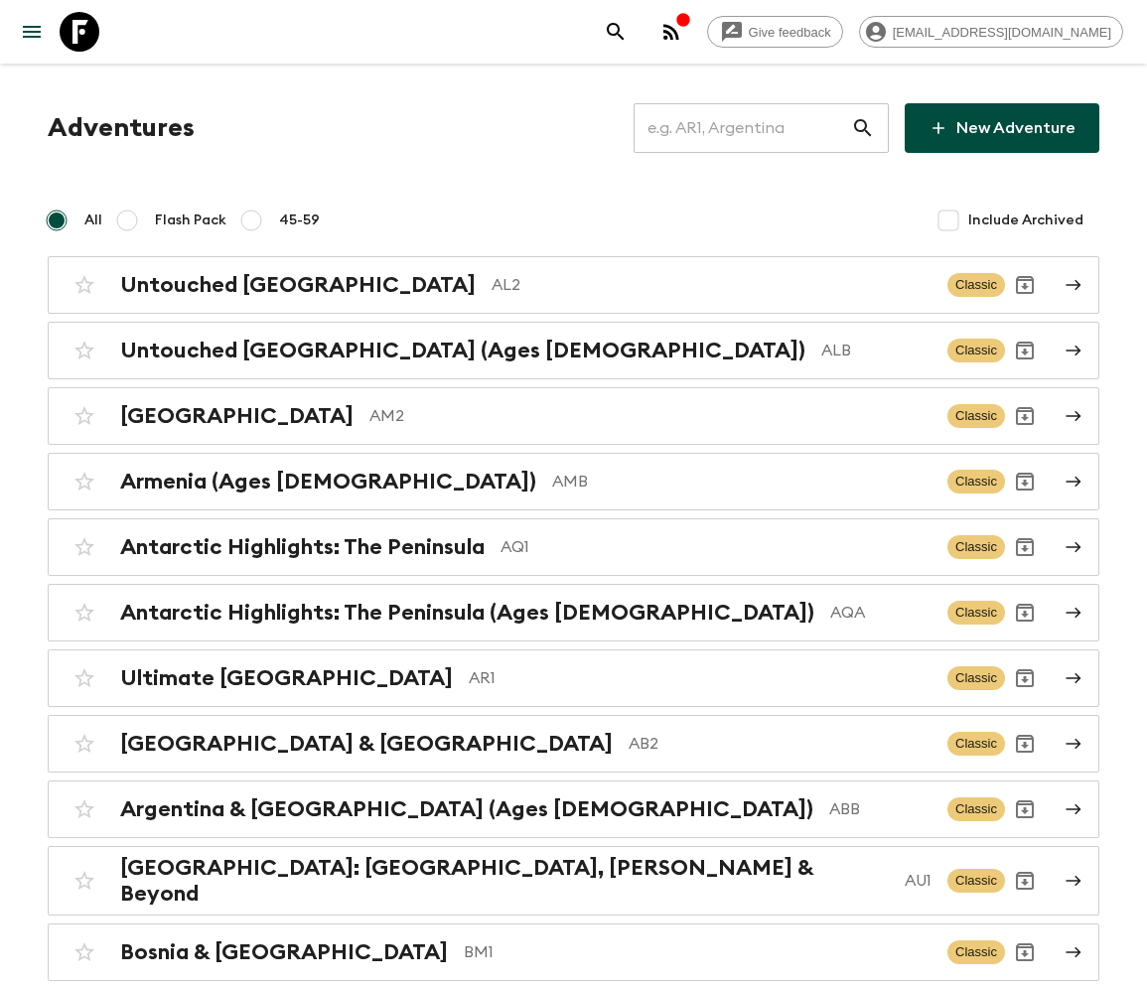
click at [759, 128] on input "text" at bounding box center [741, 128] width 217 height 56
type input "JO1"
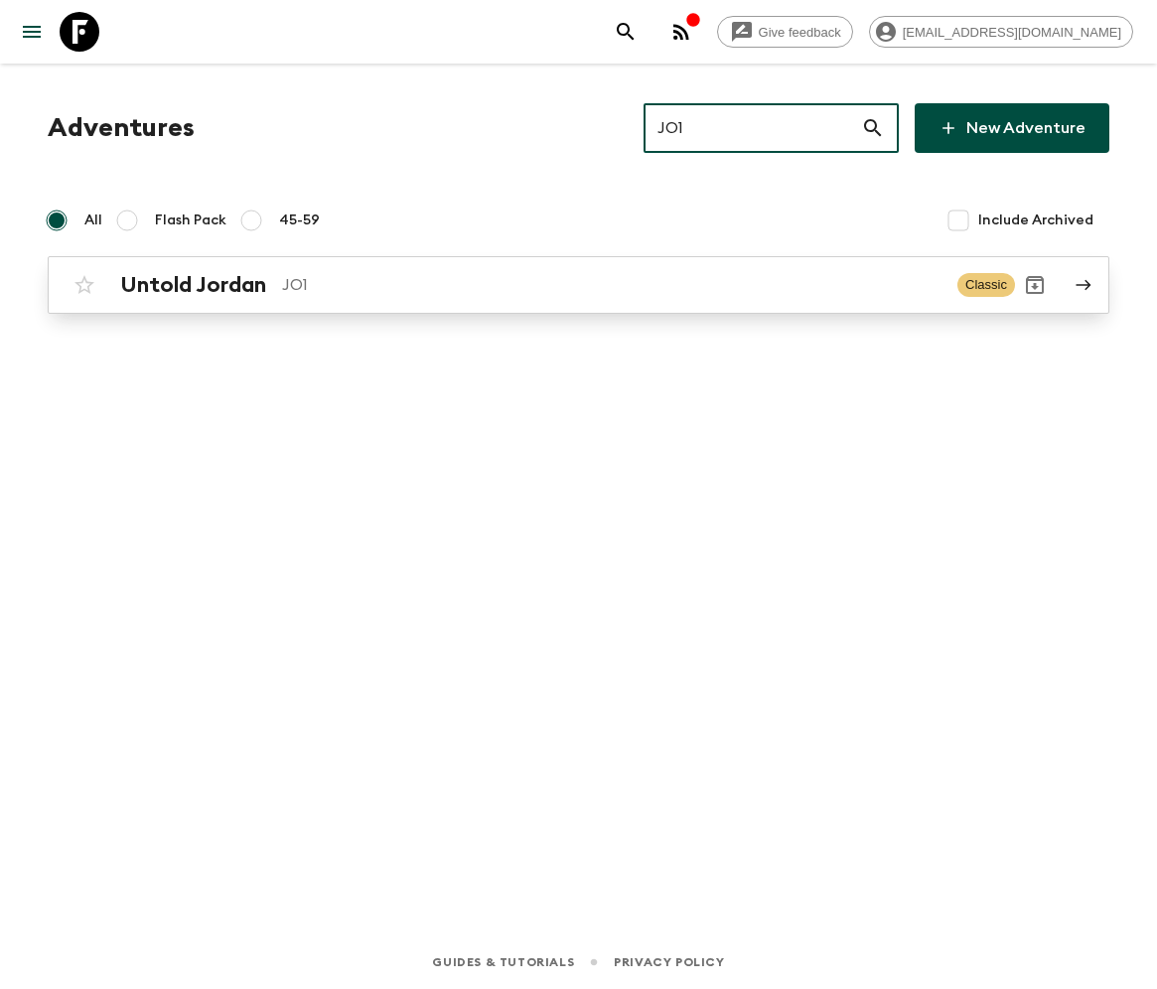
click at [192, 284] on h2 "Untold Jordan" at bounding box center [193, 285] width 146 height 26
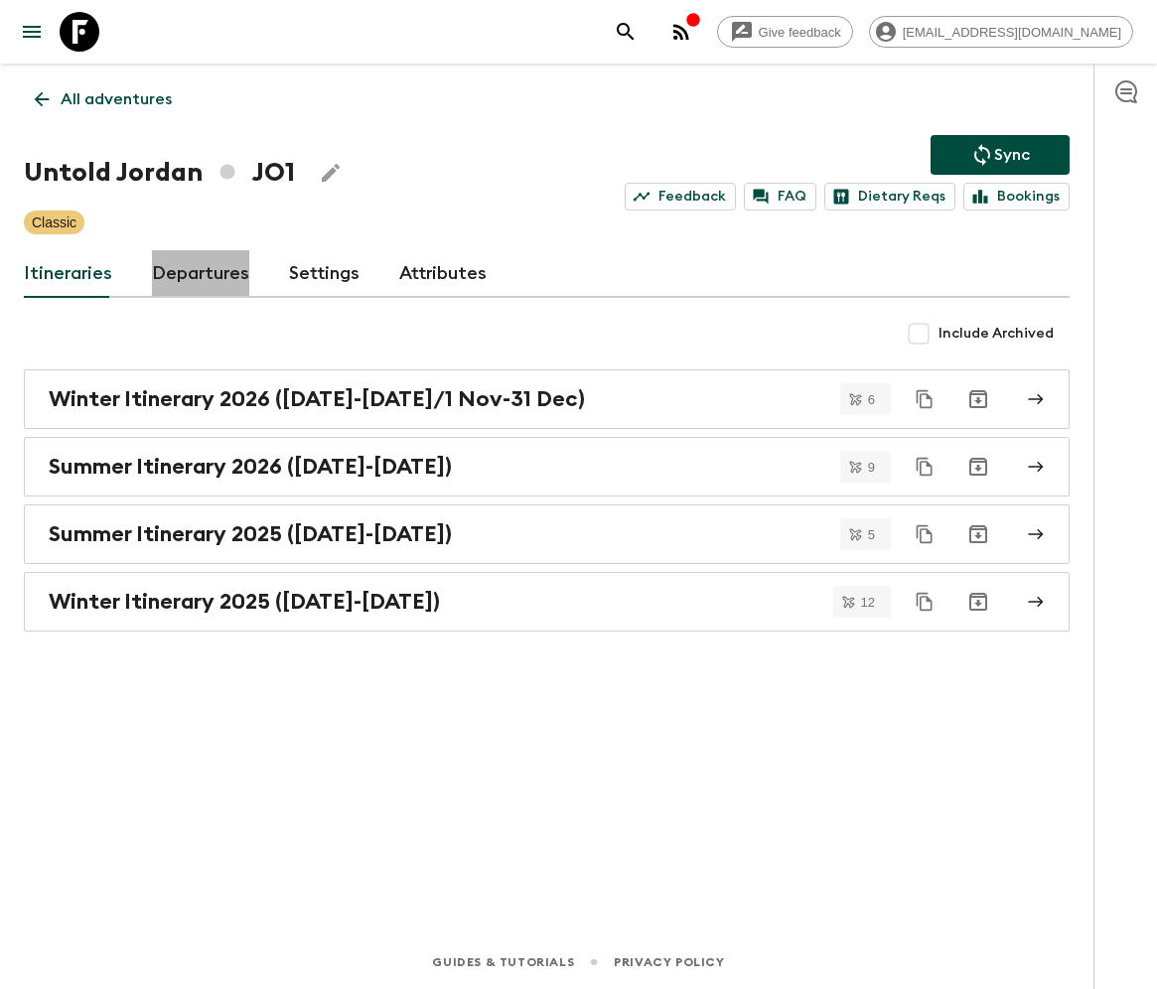
click at [197, 272] on link "Departures" at bounding box center [200, 274] width 97 height 48
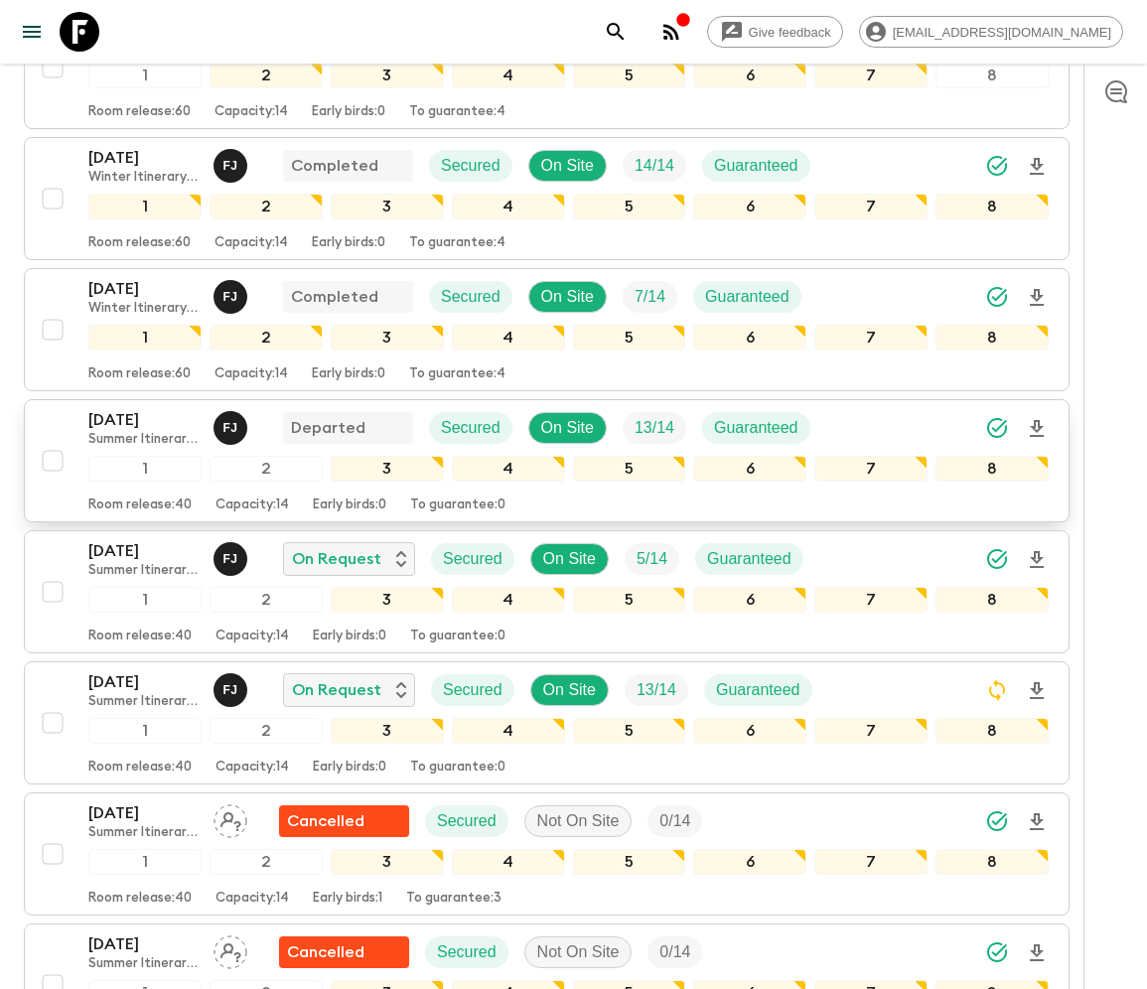
scroll to position [2502, 0]
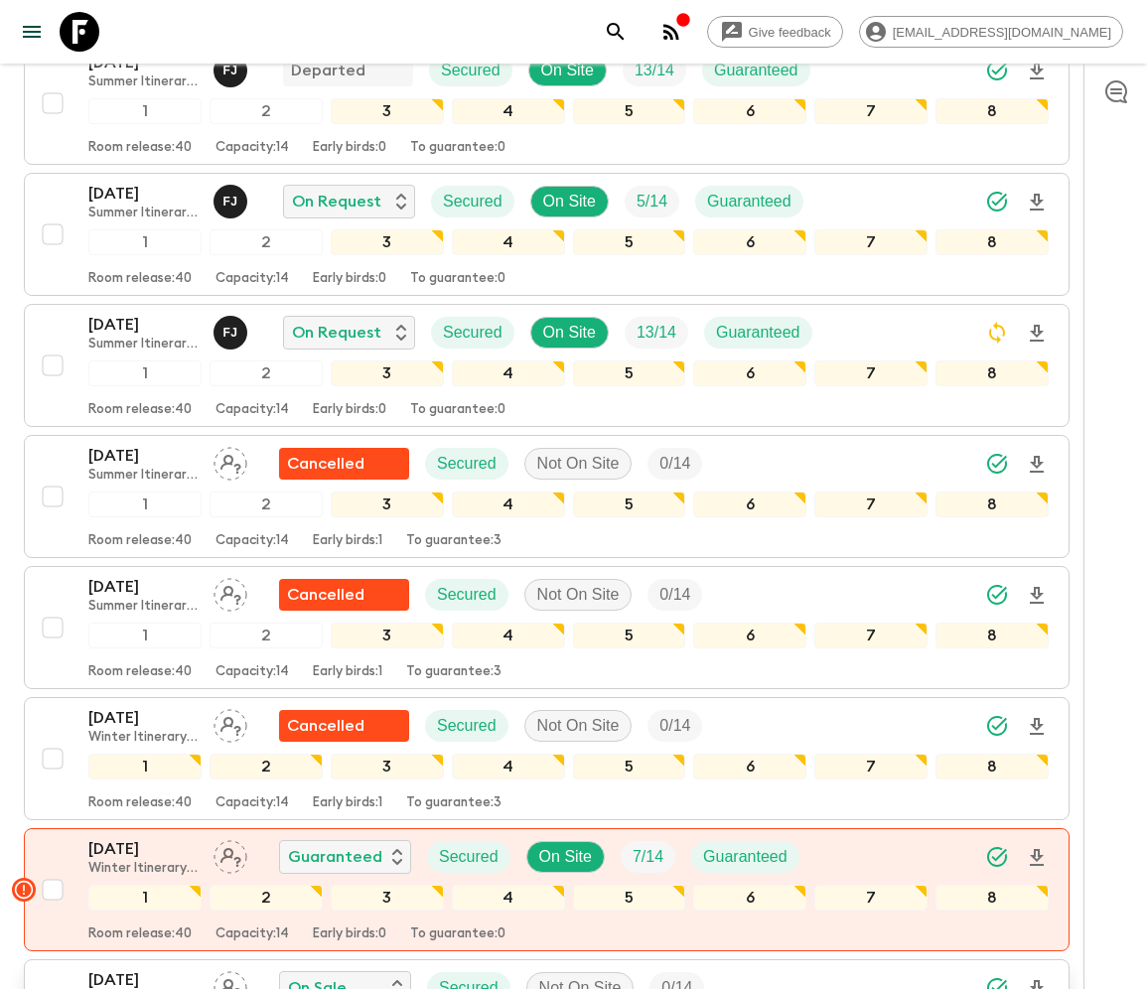
checkbox input "true"
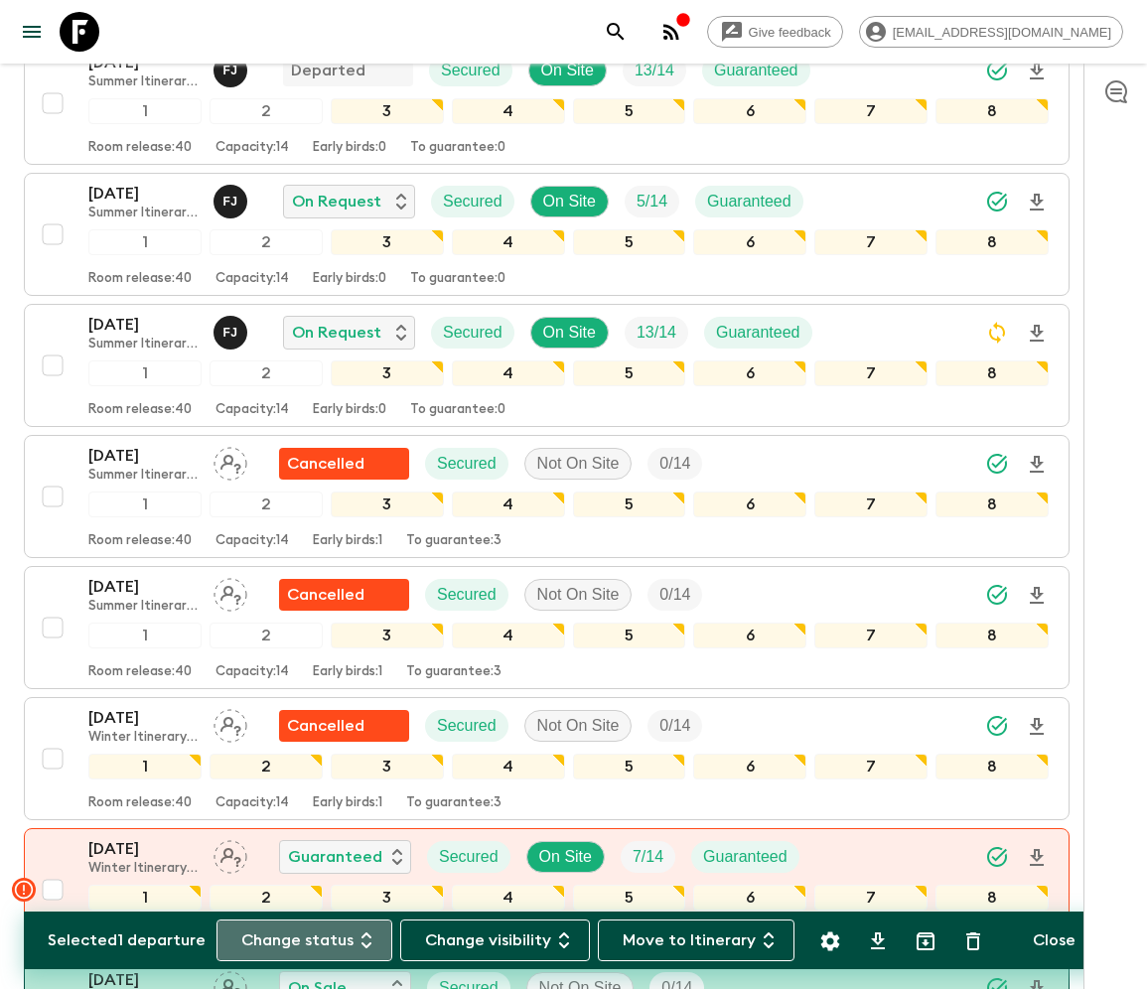
click at [316, 939] on button "Change status" at bounding box center [304, 940] width 176 height 42
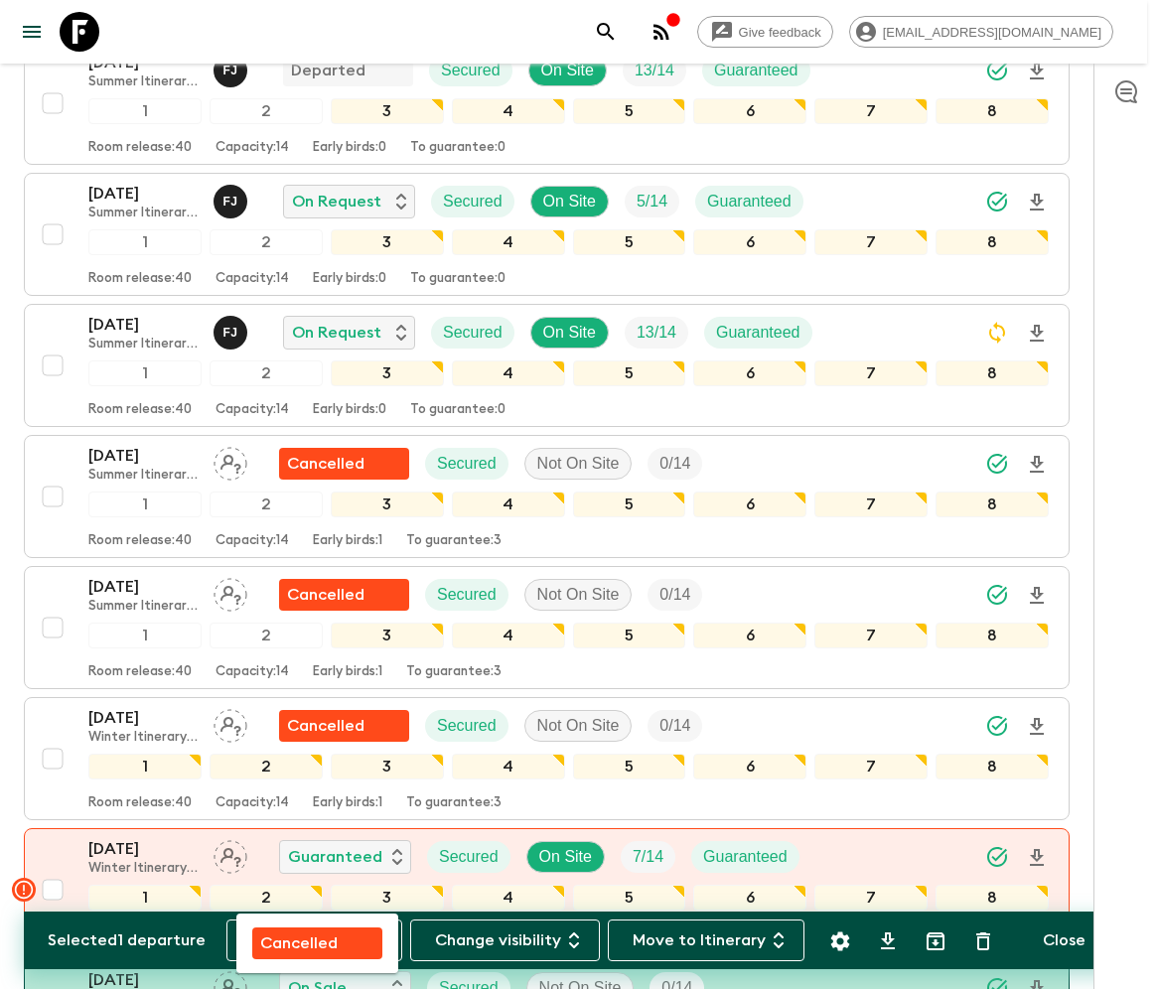
click at [317, 939] on p "Cancelled" at bounding box center [298, 943] width 77 height 24
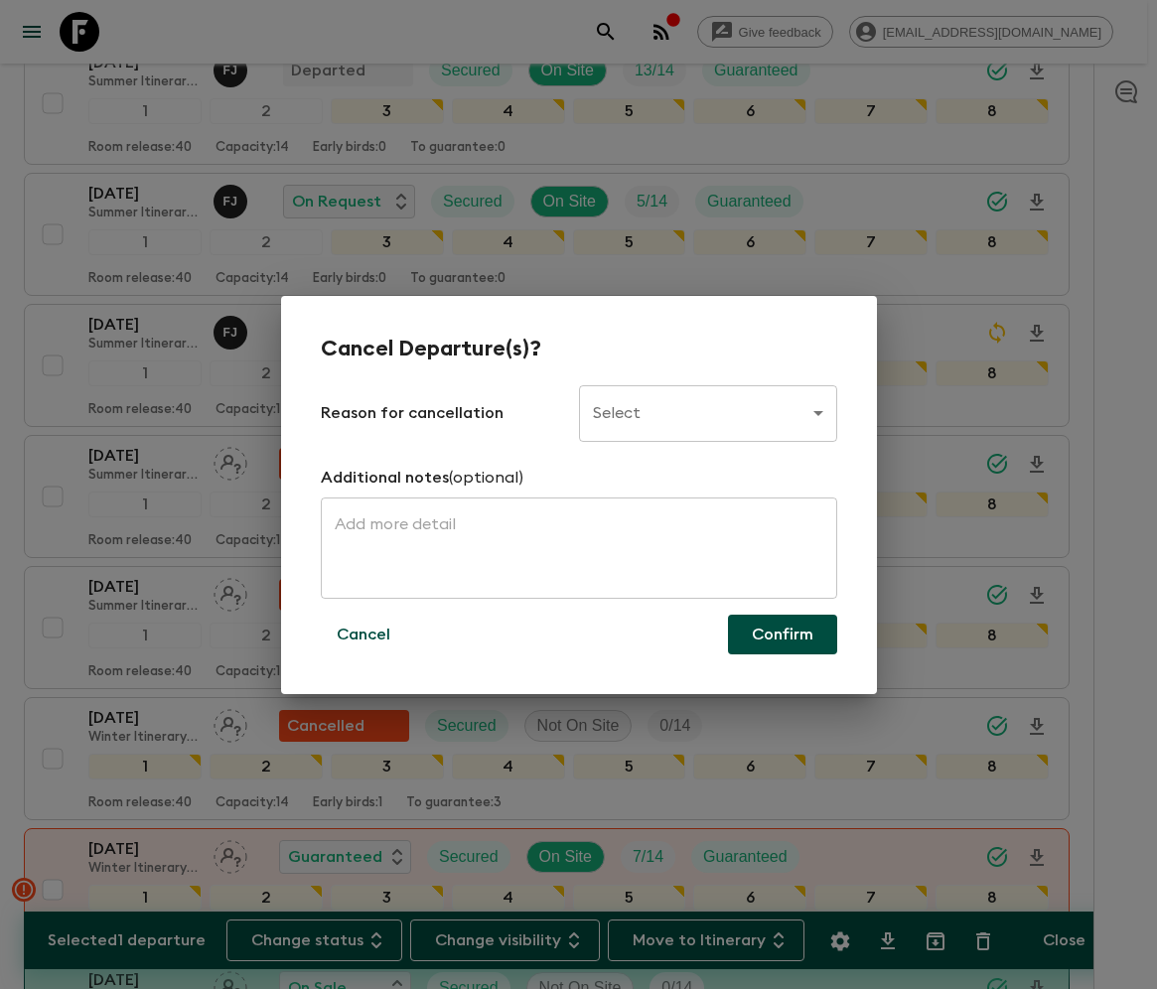
click at [706, 412] on body "Give feedback ellie.b@flashpack.com All adventures Untold Jordan JO1 Sync Feedb…" at bounding box center [578, 690] width 1157 height 6385
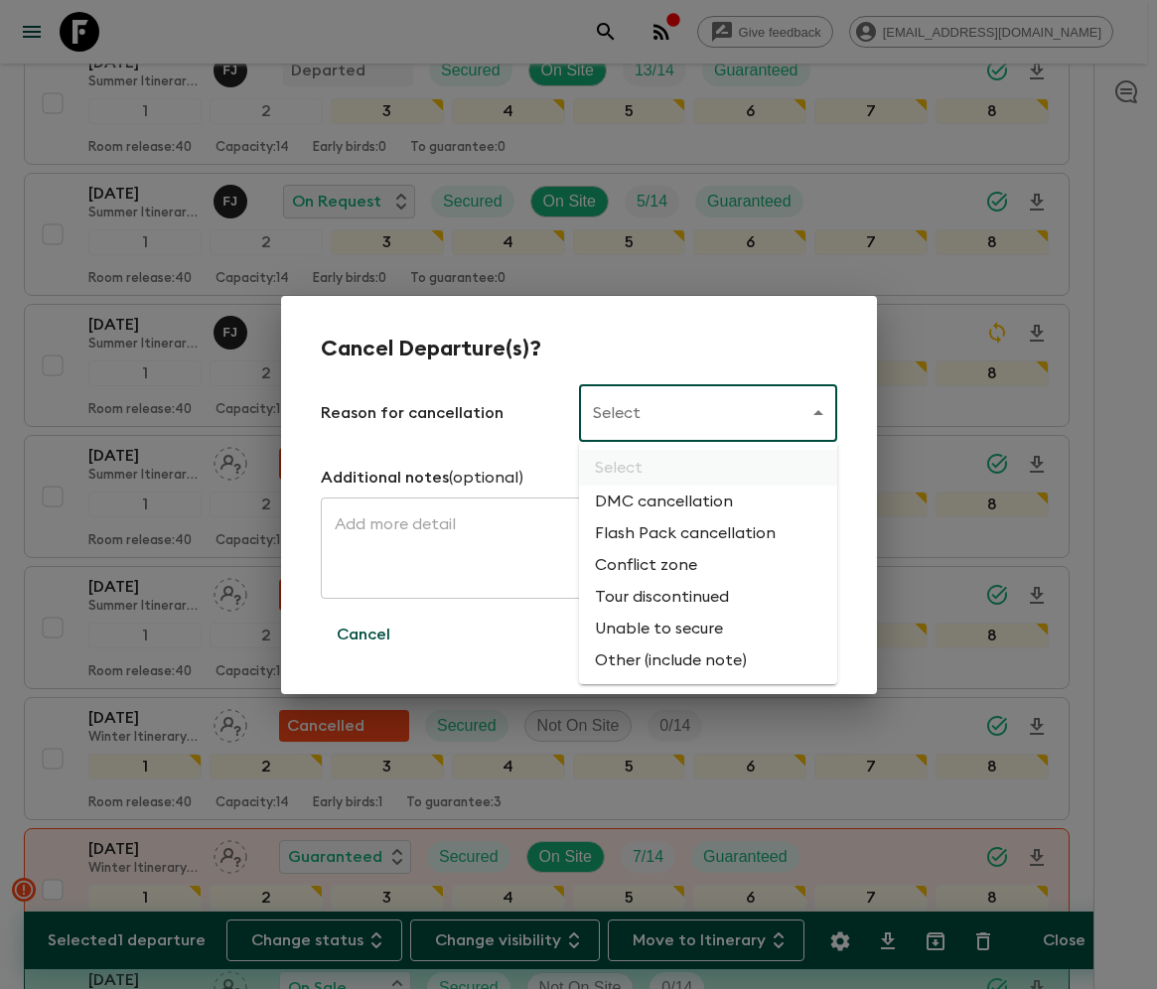
click at [681, 534] on li "Flash Pack cancellation" at bounding box center [708, 533] width 258 height 32
type input "FLASHPACK_CANCELLATION"
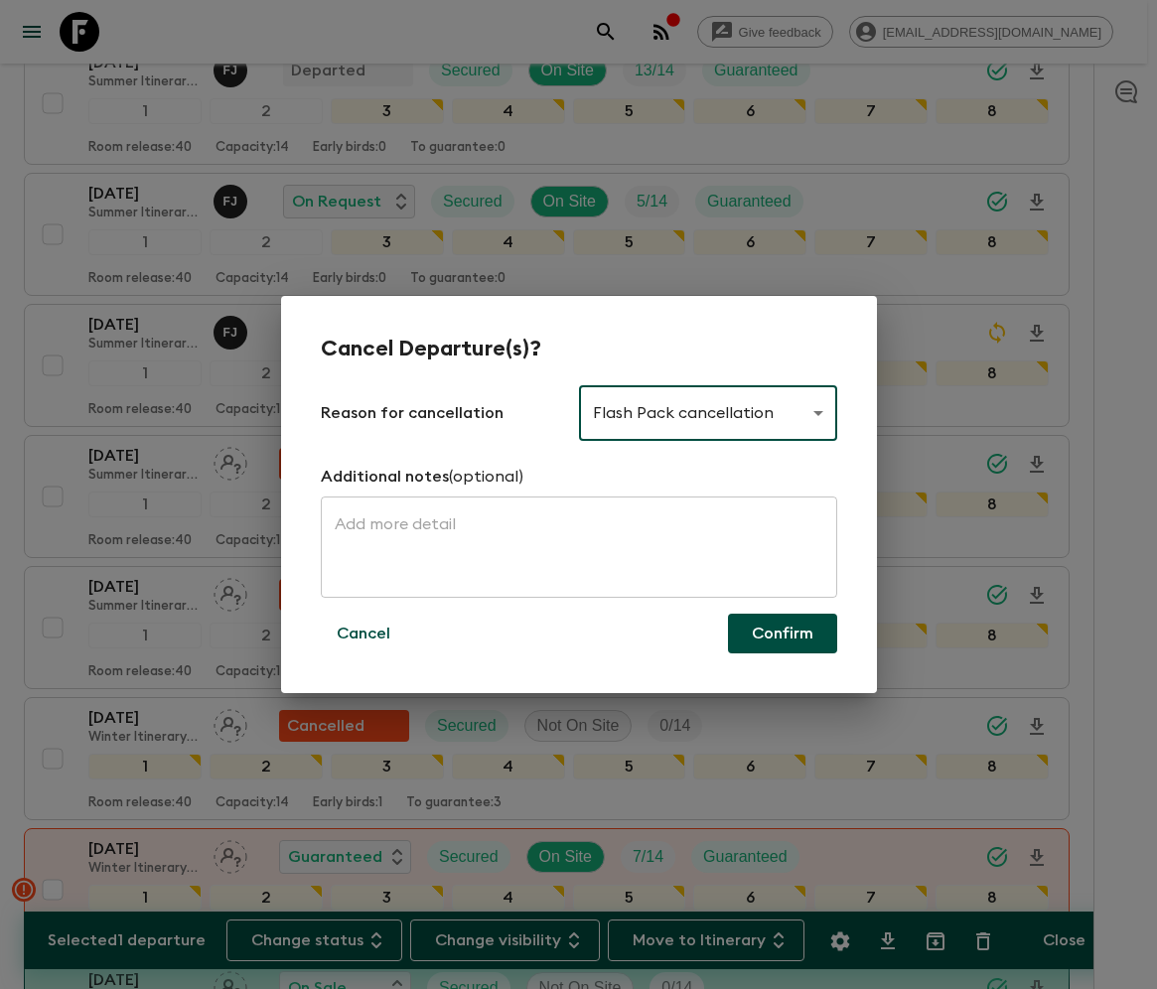
click at [782, 633] on button "Confirm" at bounding box center [782, 634] width 109 height 40
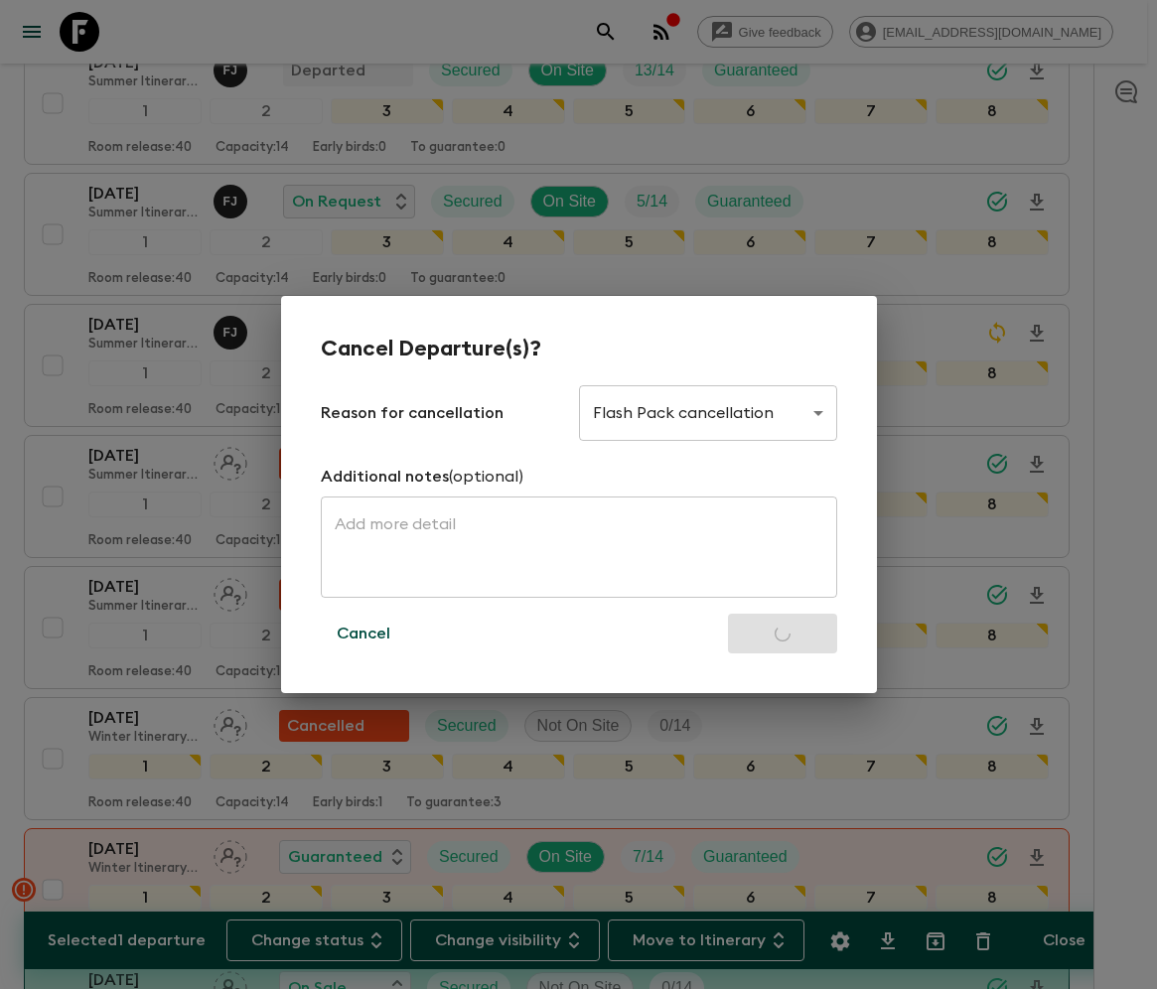
checkbox input "false"
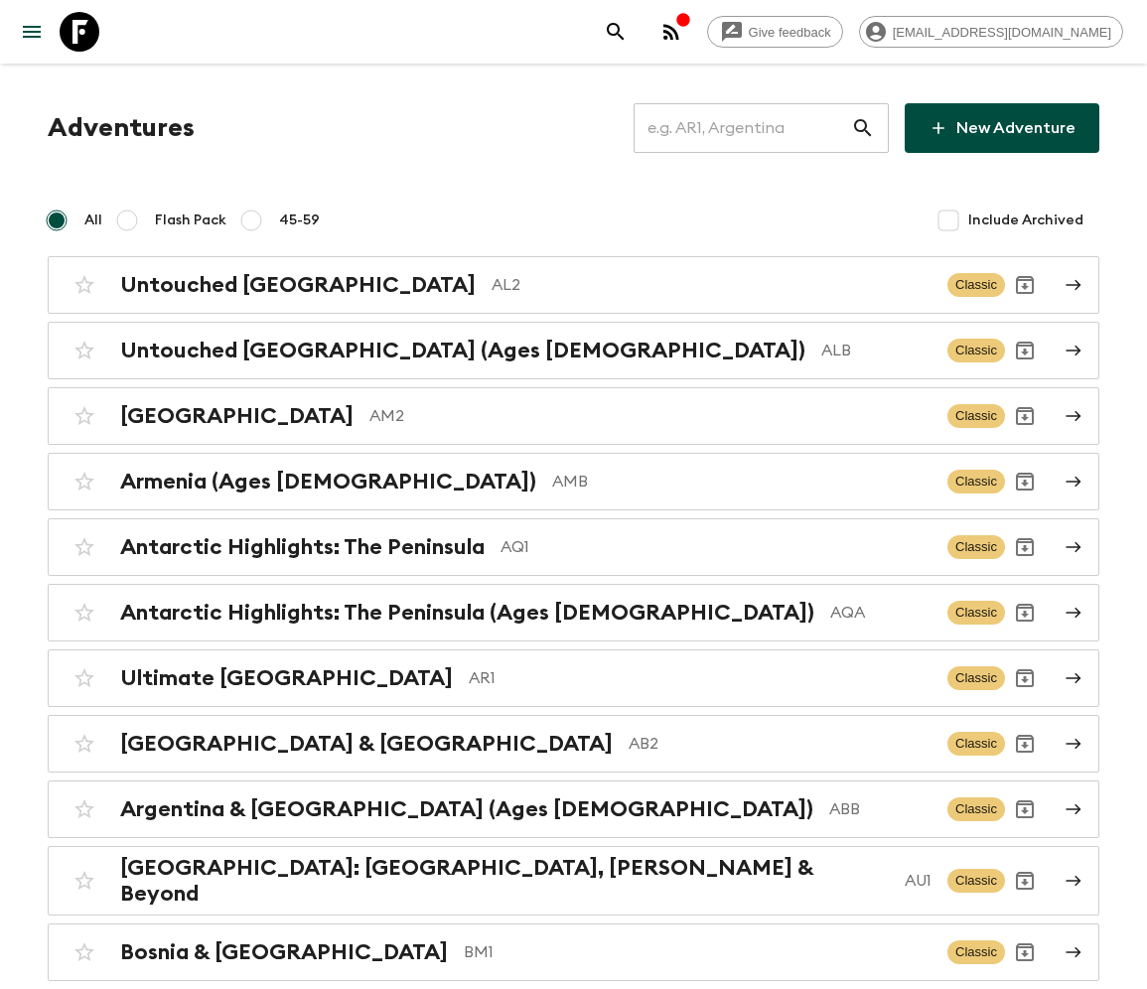
click at [755, 127] on input "text" at bounding box center [741, 128] width 217 height 56
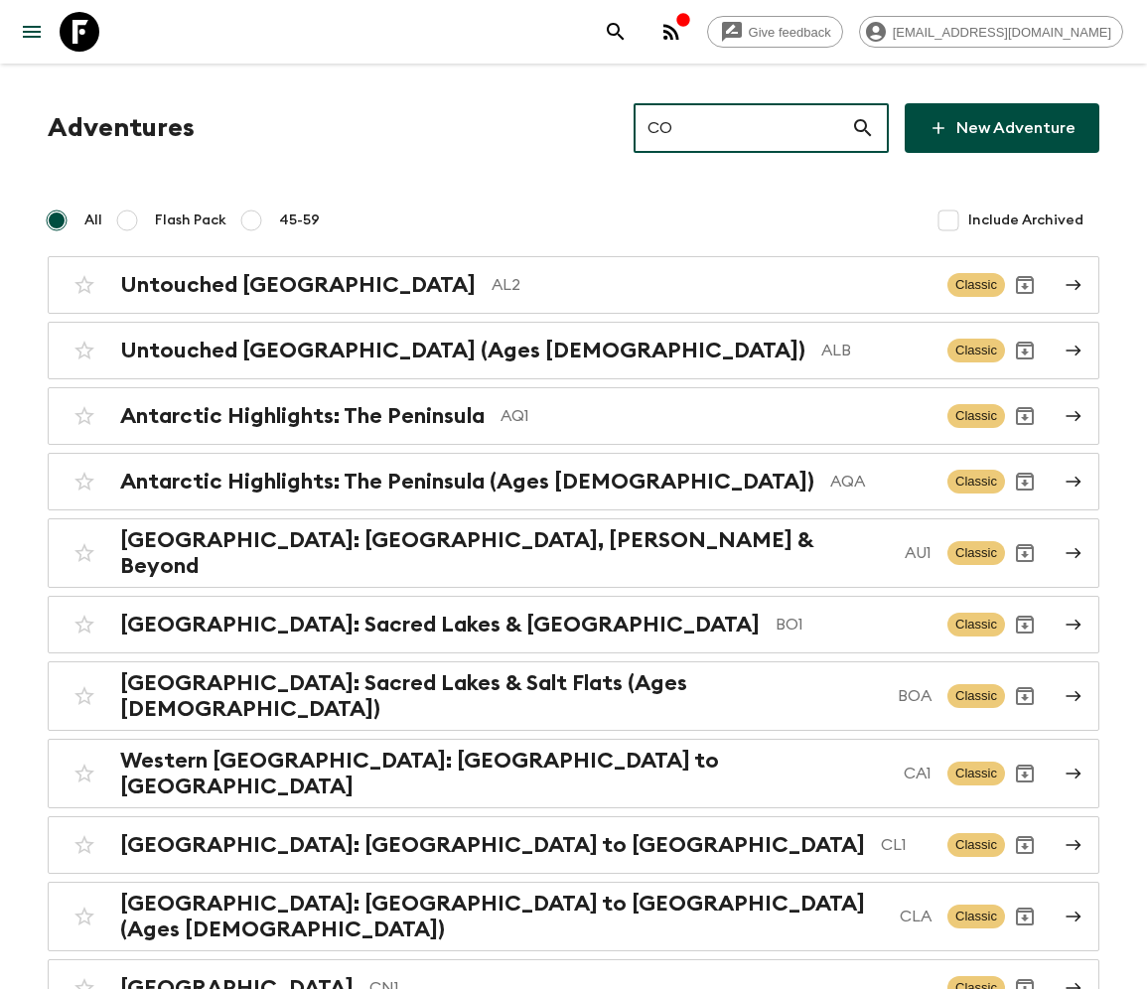
type input "CO1"
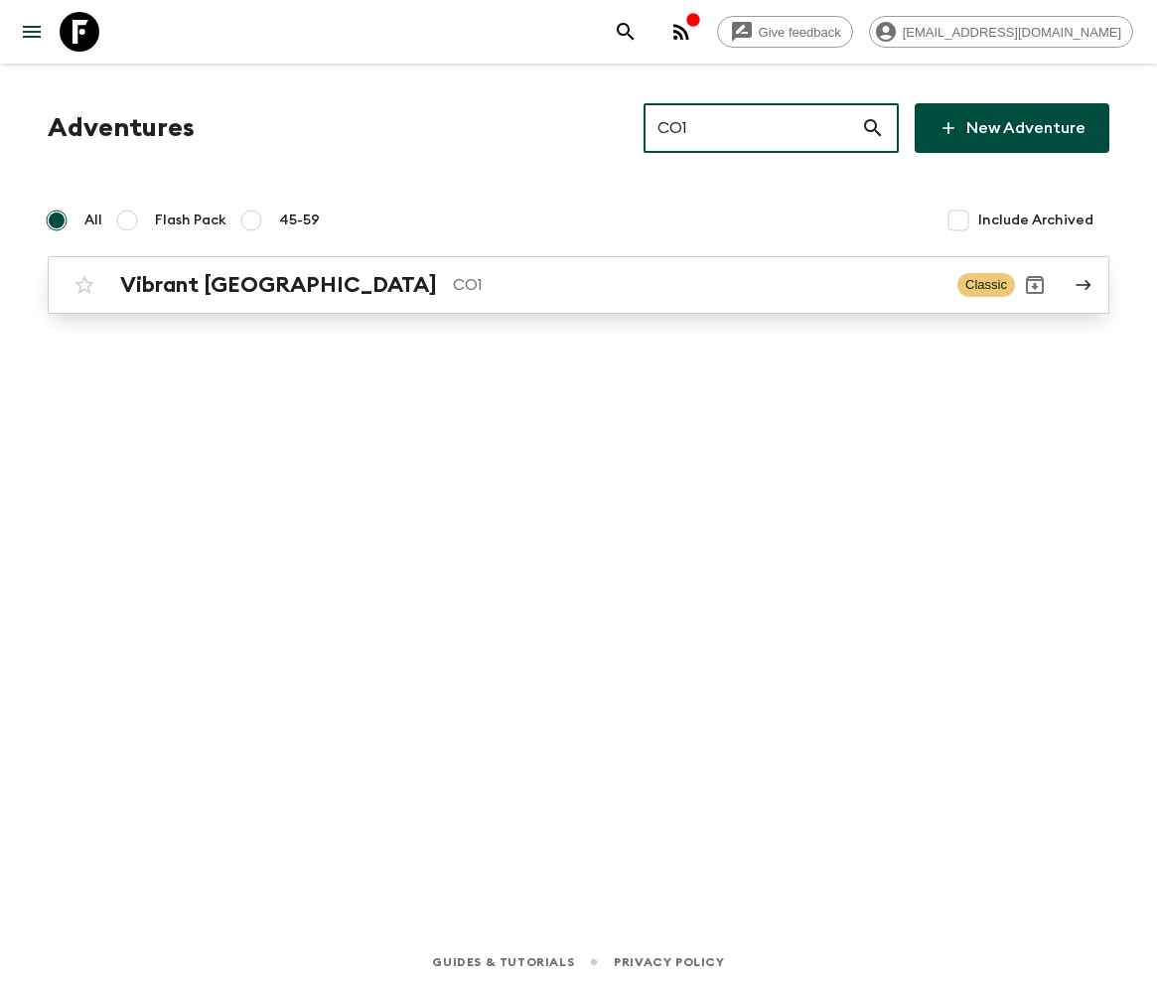
click at [211, 283] on h2 "Vibrant [GEOGRAPHIC_DATA]" at bounding box center [278, 285] width 317 height 26
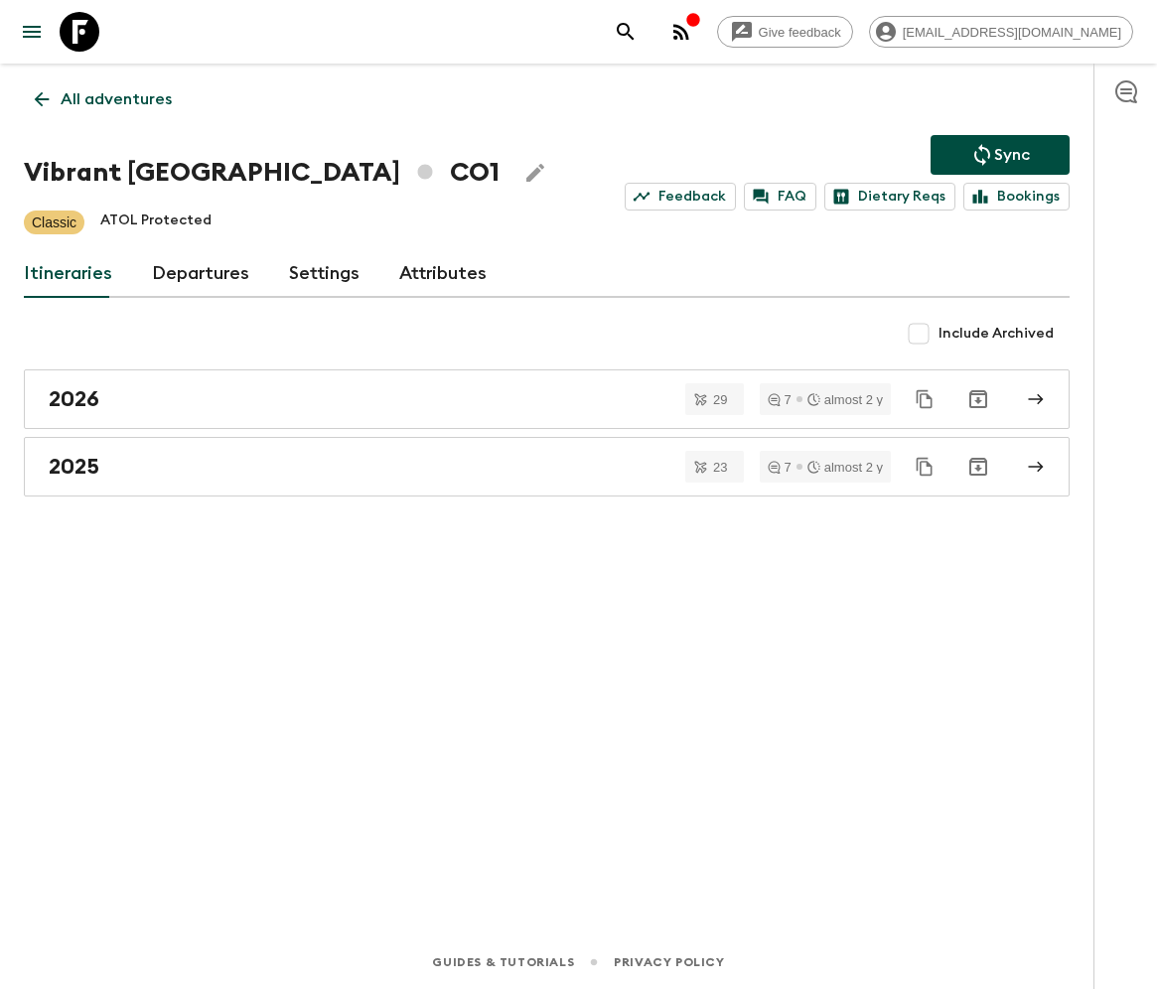
click at [197, 272] on link "Departures" at bounding box center [200, 274] width 97 height 48
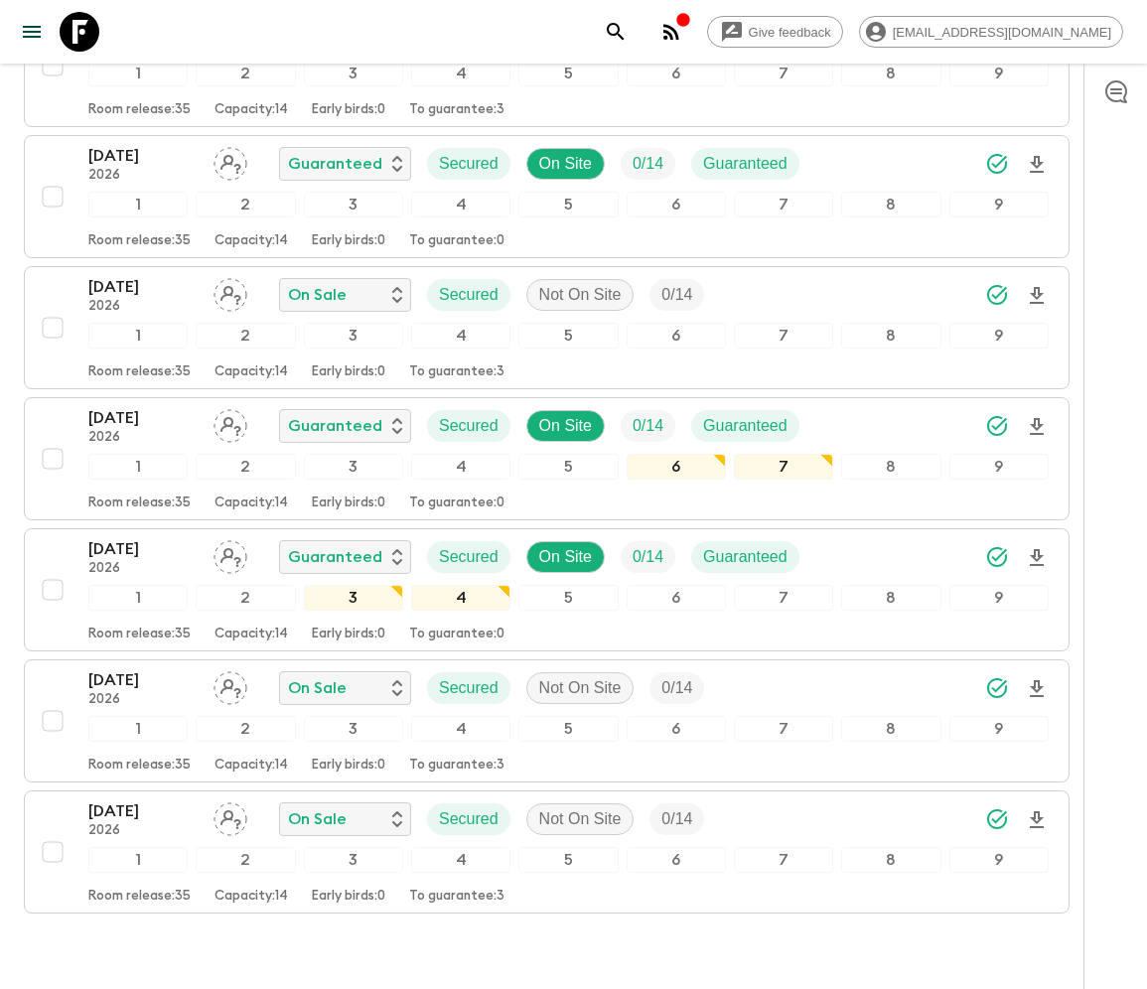
scroll to position [3986, 0]
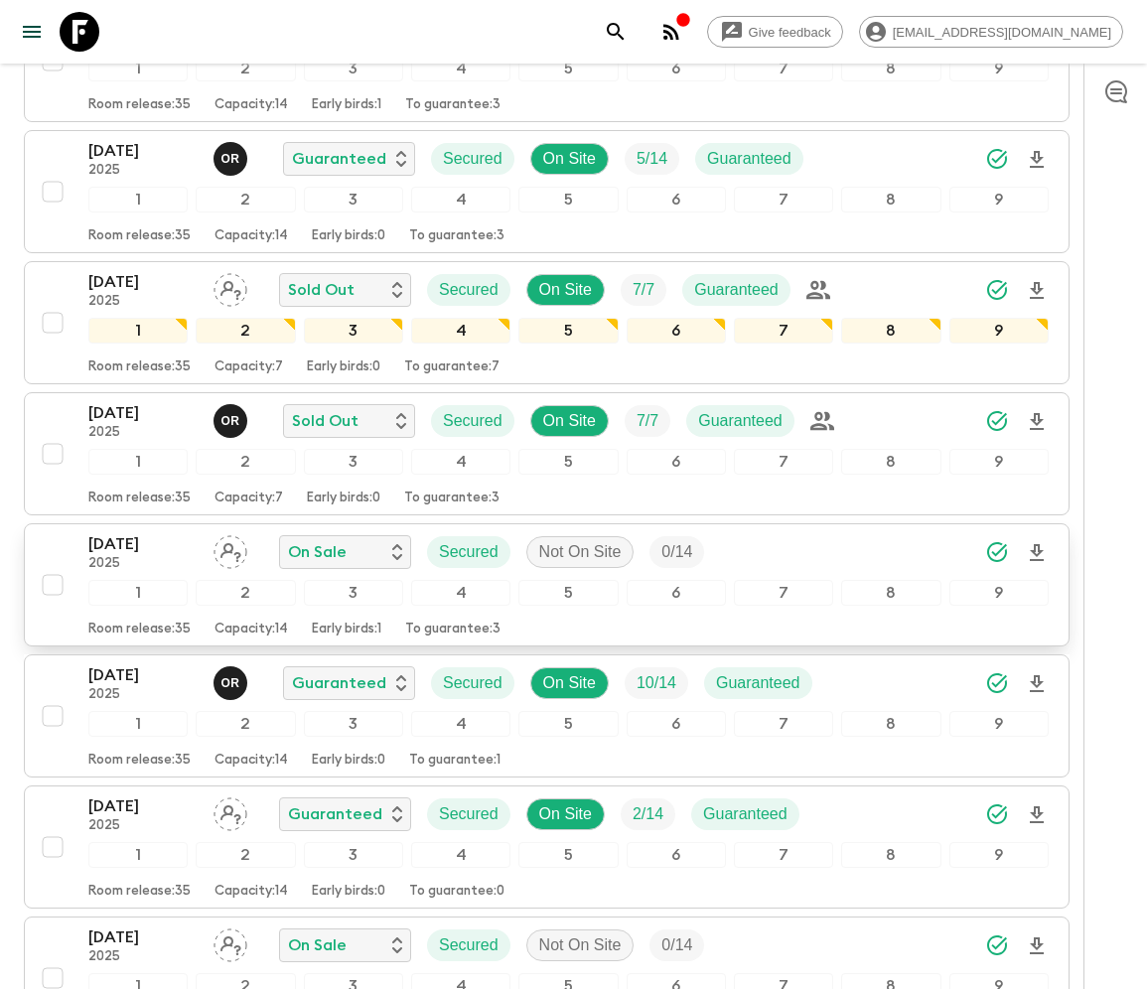
click at [51, 565] on input "checkbox" at bounding box center [53, 585] width 40 height 40
checkbox input "true"
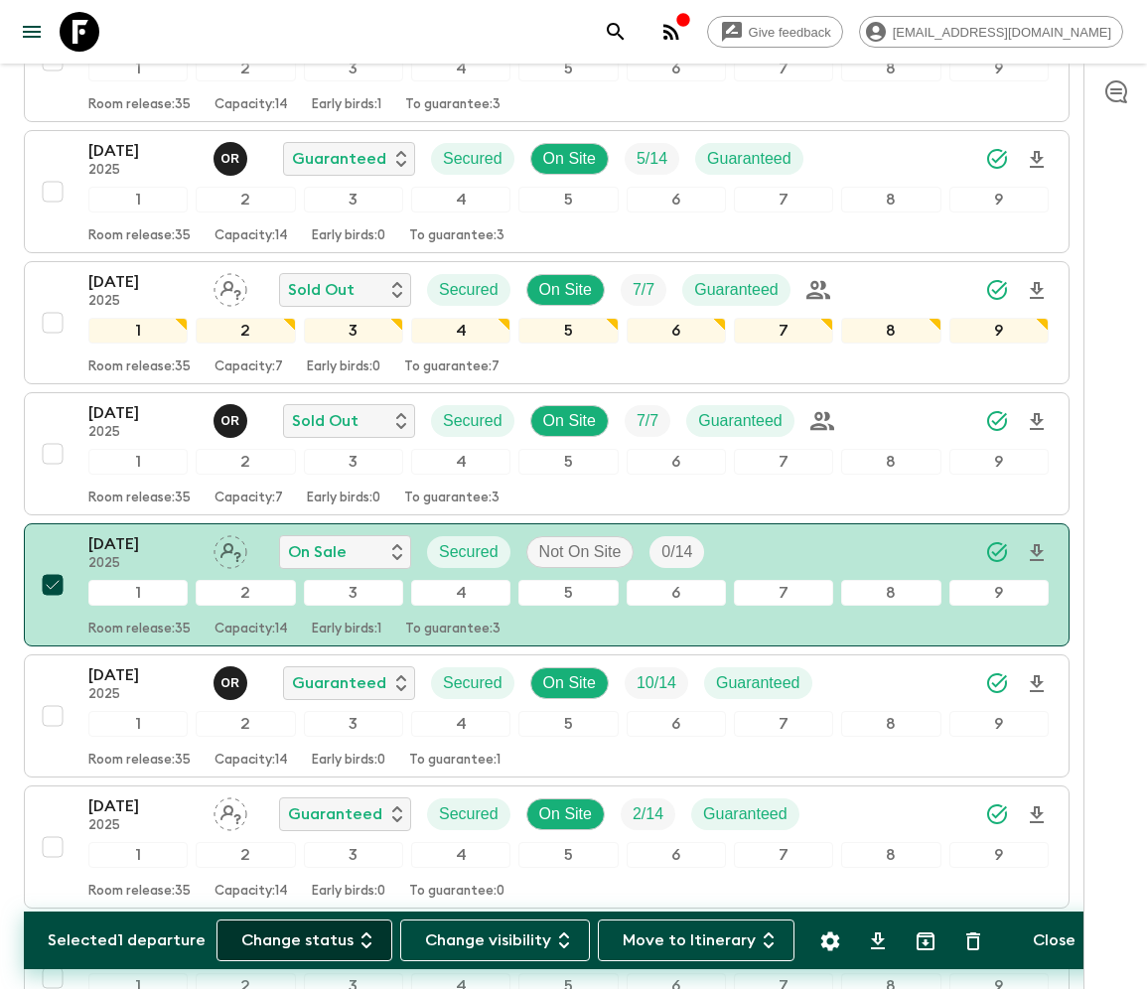
click at [316, 939] on button "Change status" at bounding box center [304, 940] width 176 height 42
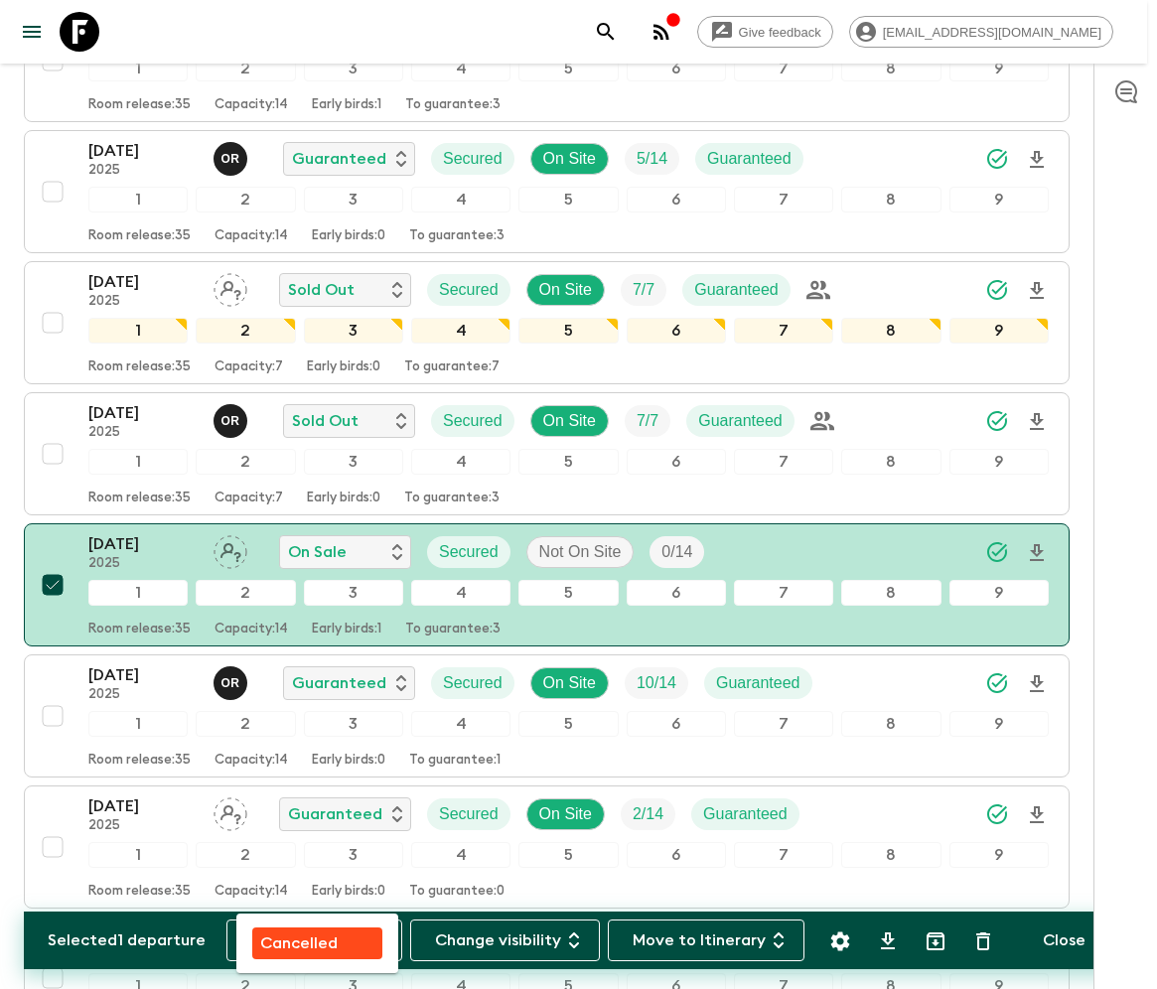
click at [316, 939] on p "Cancelled" at bounding box center [298, 943] width 77 height 24
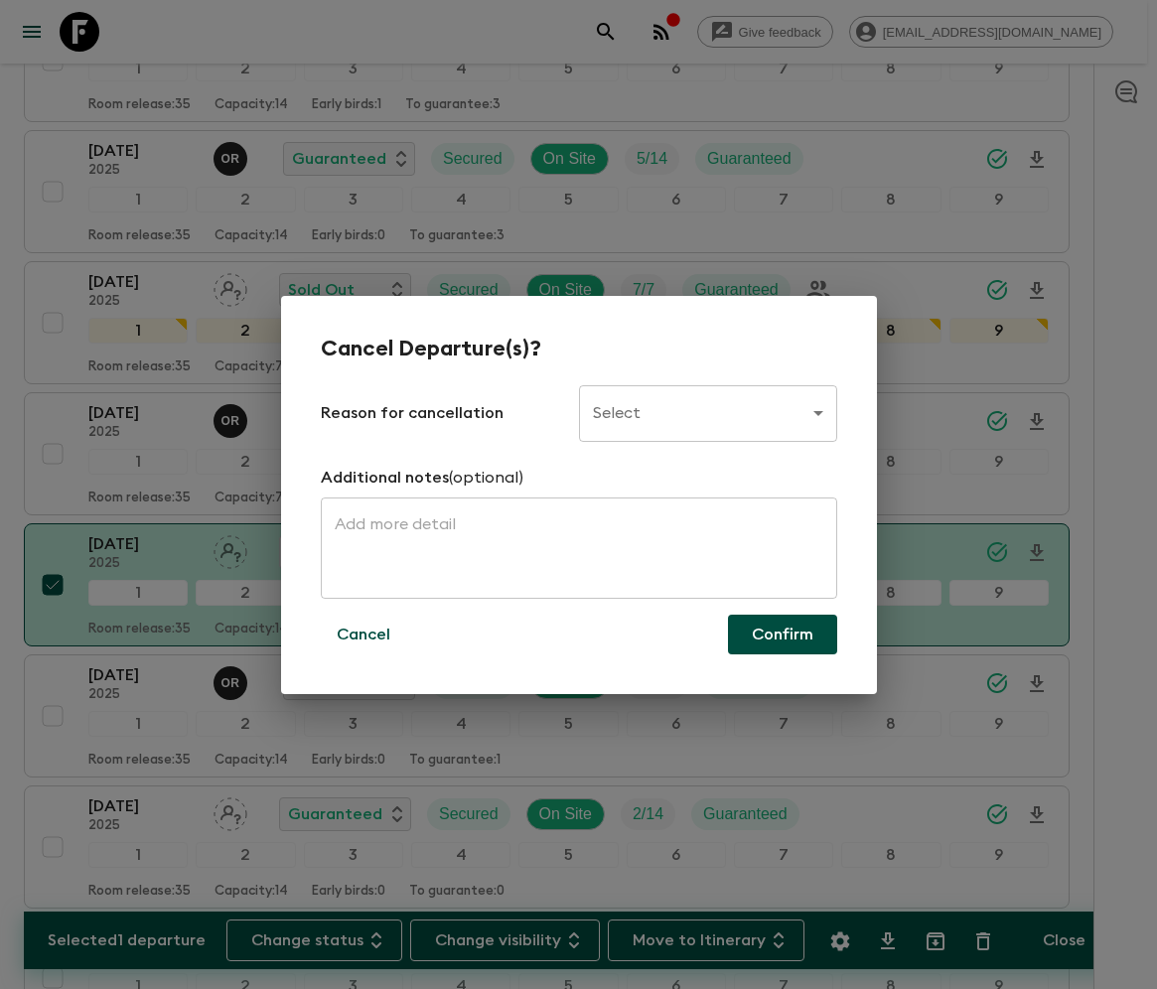
click at [709, 412] on body "Give feedback [PERSON_NAME][EMAIL_ADDRESS][DOMAIN_NAME] All adventures Vibrant …" at bounding box center [578, 845] width 1157 height 9662
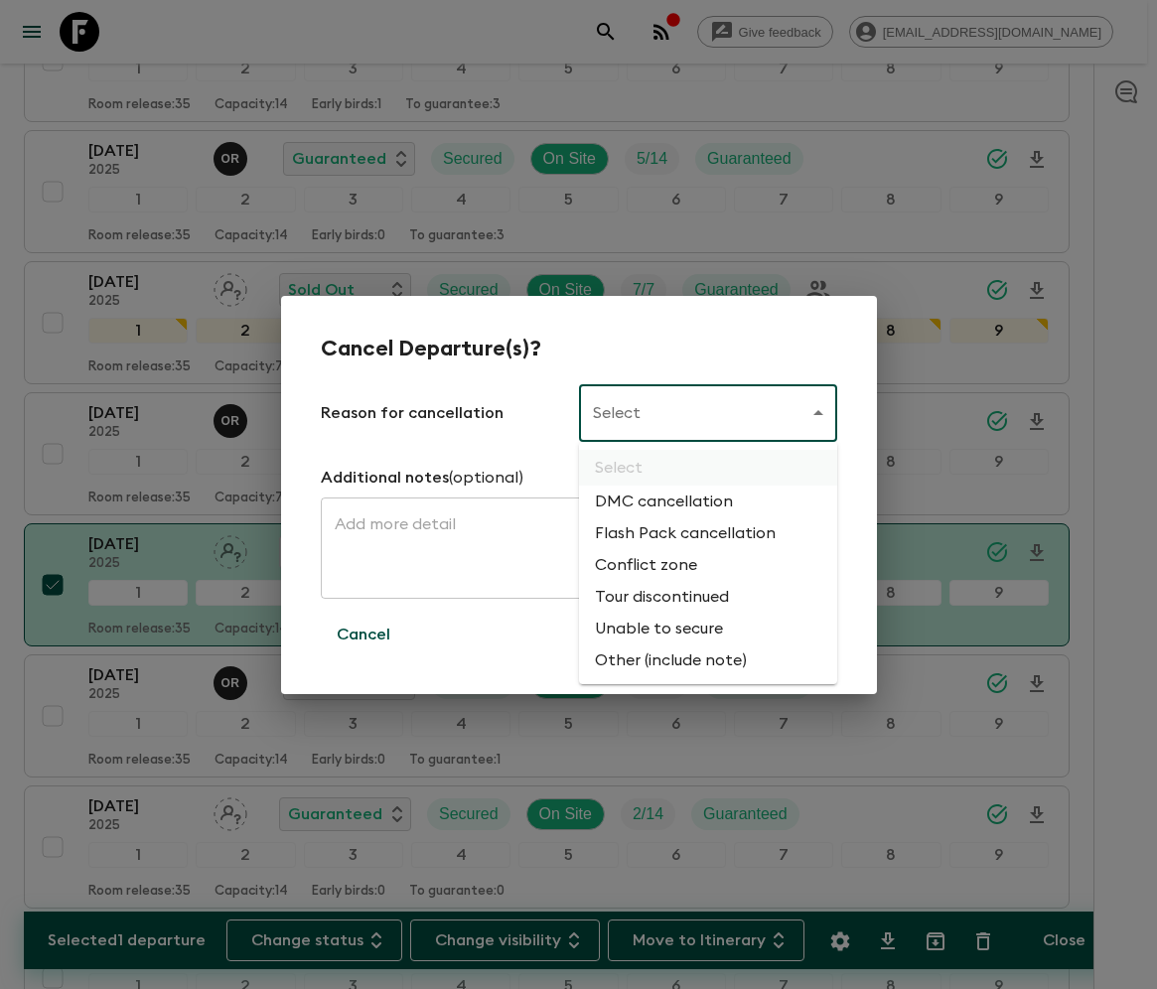
click at [681, 534] on li "Flash Pack cancellation" at bounding box center [708, 533] width 258 height 32
type input "FLASHPACK_CANCELLATION"
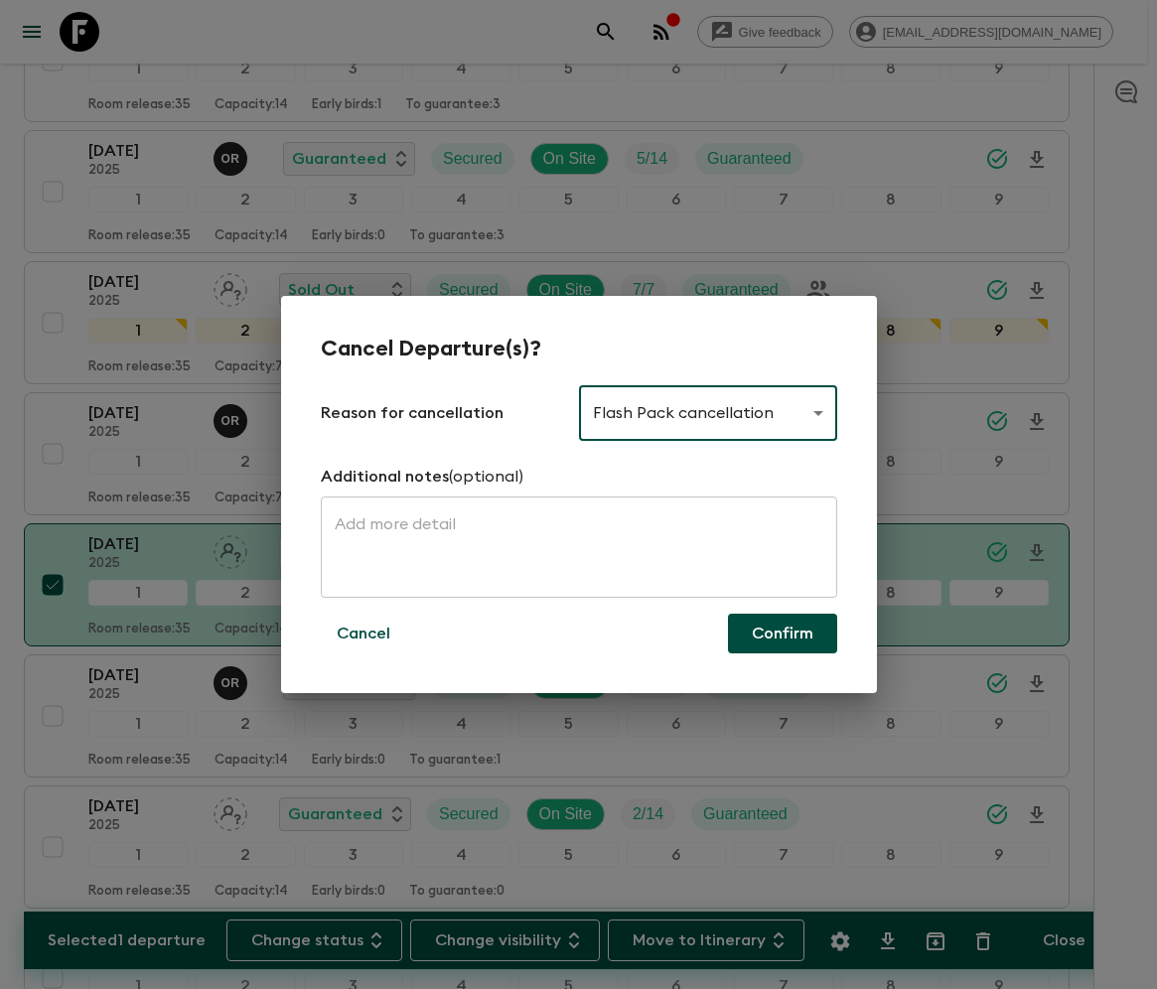
click at [782, 633] on button "Confirm" at bounding box center [782, 634] width 109 height 40
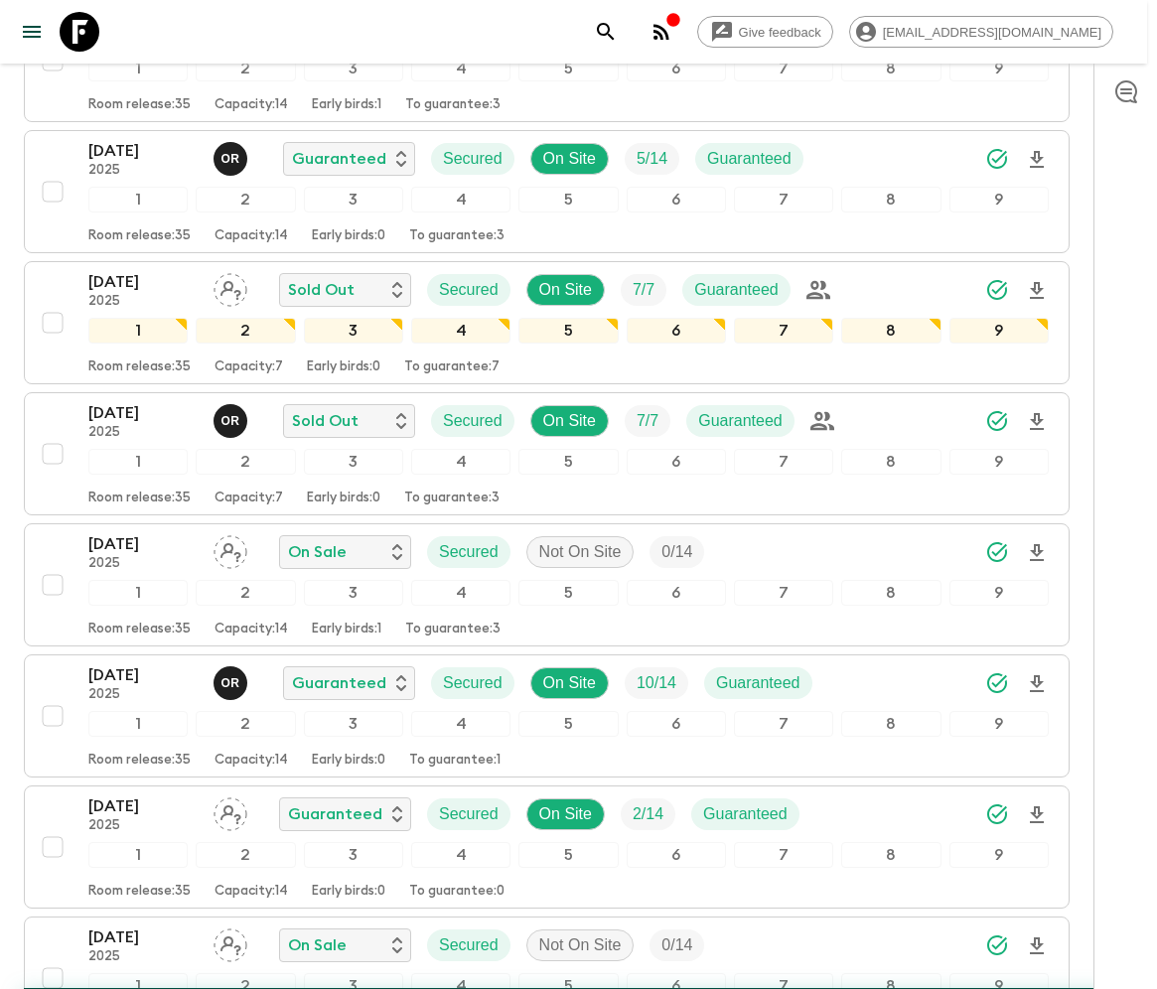
checkbox input "false"
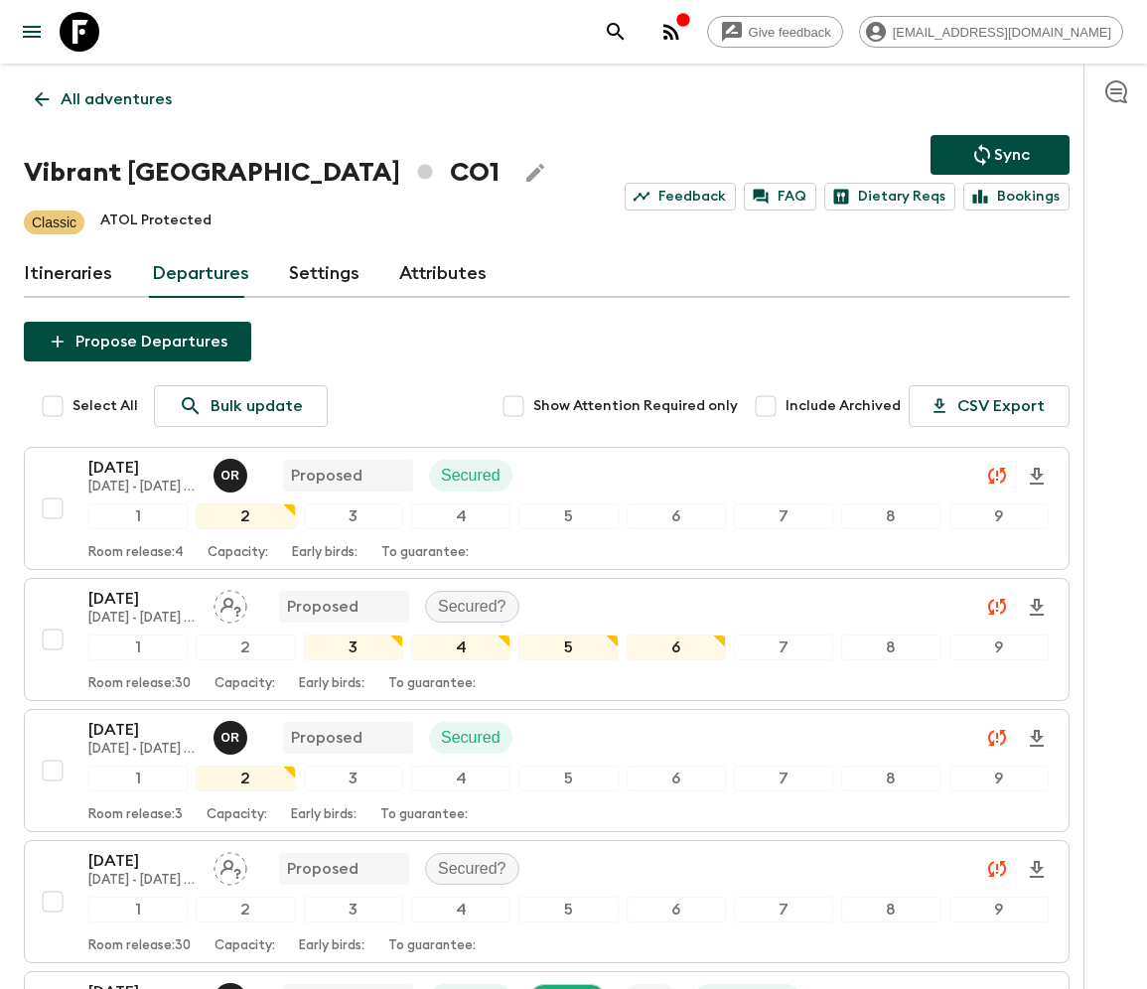
scroll to position [3986, 0]
